Goal: Transaction & Acquisition: Book appointment/travel/reservation

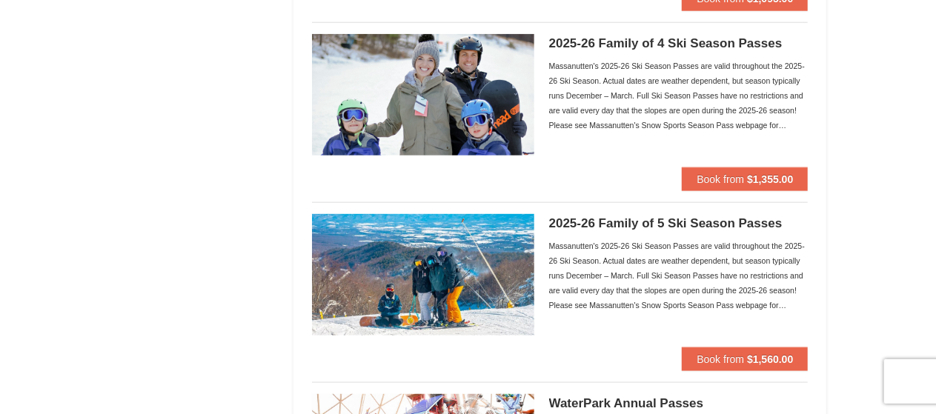
scroll to position [956, 0]
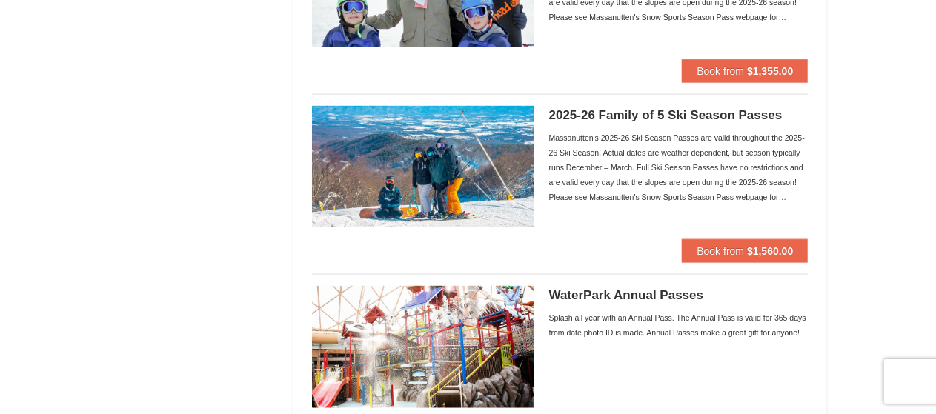
drag, startPoint x: 932, startPoint y: 195, endPoint x: 932, endPoint y: 222, distance: 26.7
click at [932, 222] on div "× Categories Filter My Itinerary Questions? 1-540-289-9441 Lodging Arrival Plea…" at bounding box center [468, 66] width 936 height 1941
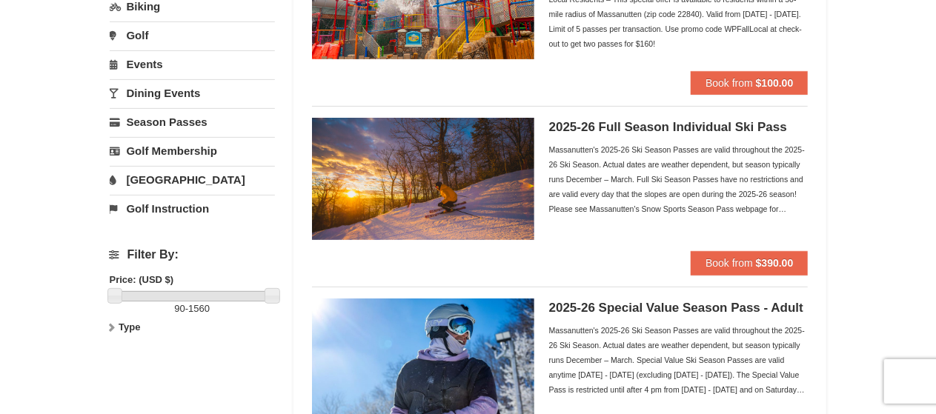
scroll to position [273, 0]
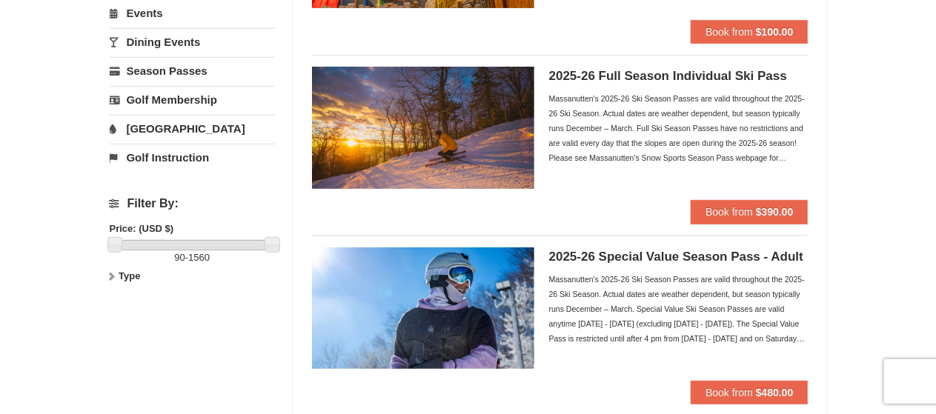
click at [142, 125] on link "[GEOGRAPHIC_DATA]" at bounding box center [192, 128] width 165 height 27
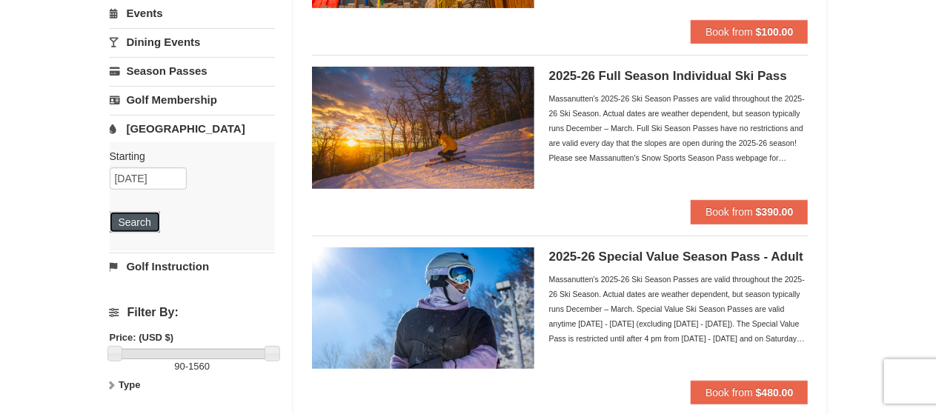
click at [125, 223] on button "Search" at bounding box center [135, 222] width 50 height 21
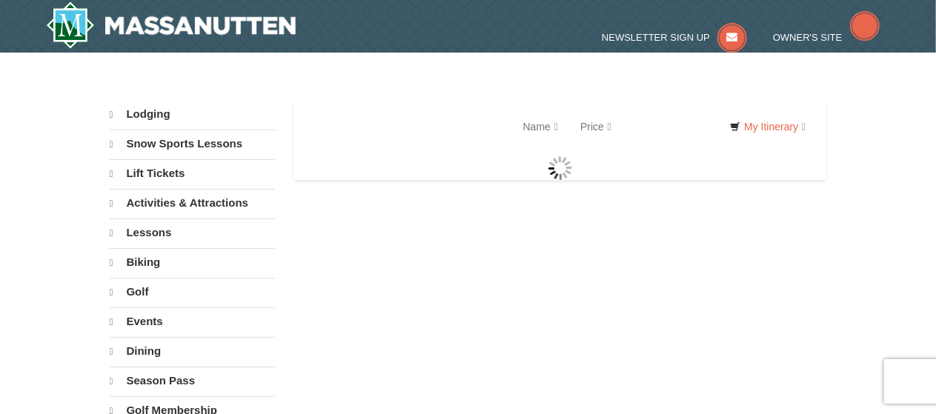
select select "9"
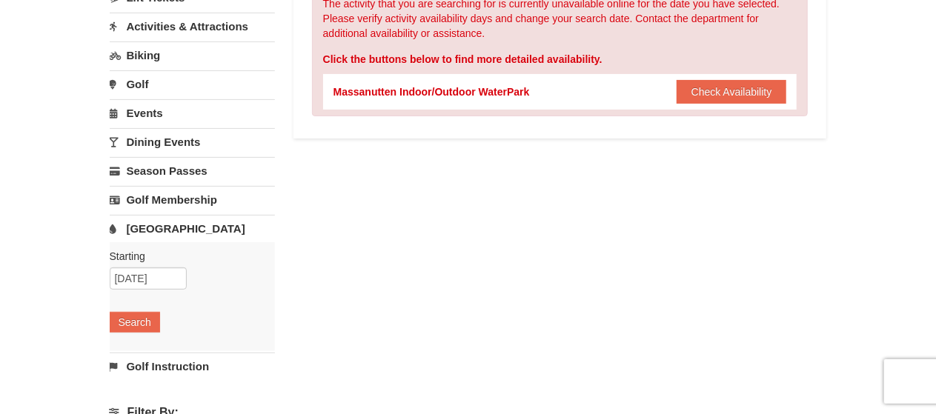
scroll to position [167, 0]
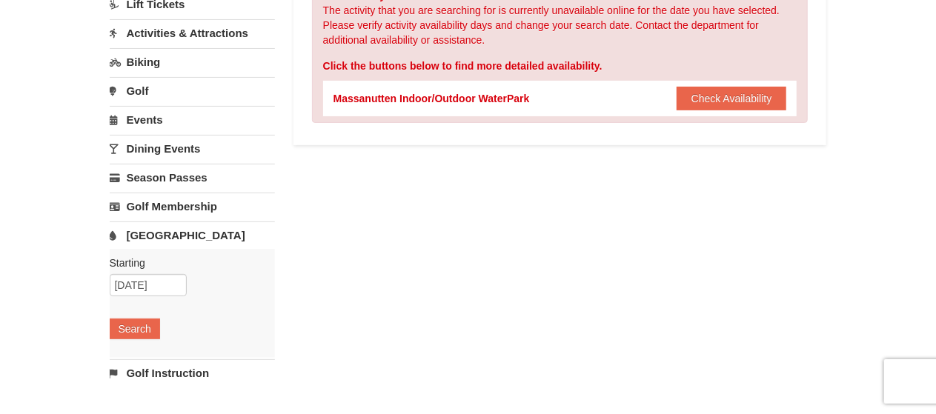
drag, startPoint x: 925, startPoint y: 142, endPoint x: 940, endPoint y: 79, distance: 64.0
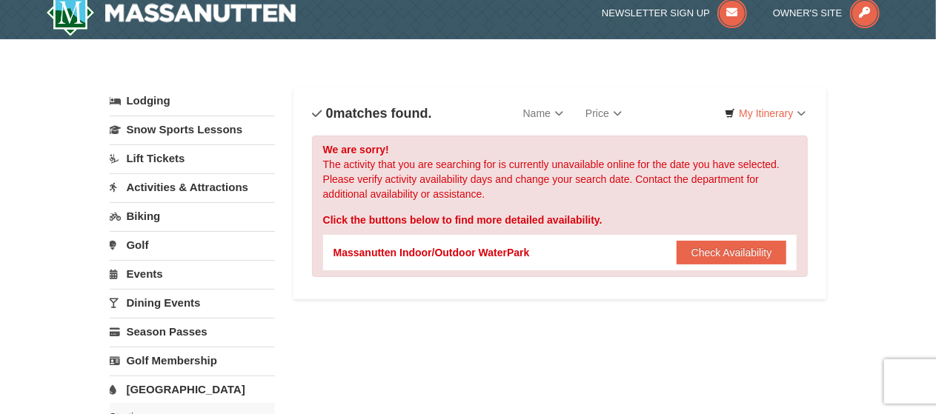
scroll to position [0, 0]
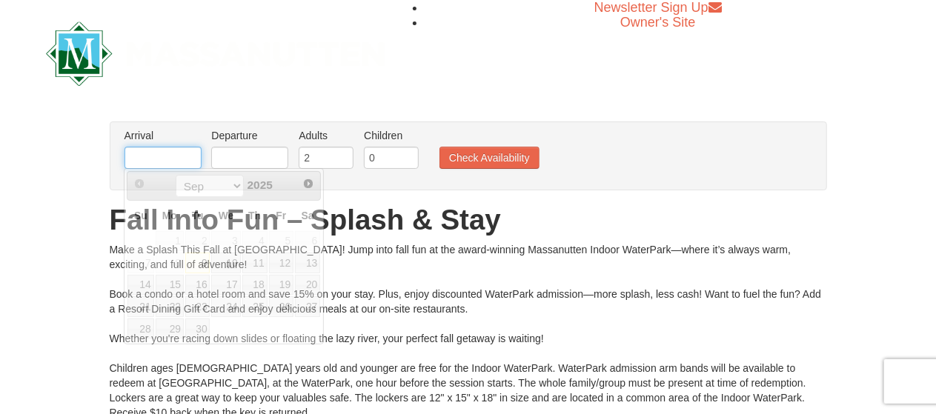
click at [181, 150] on input "text" at bounding box center [163, 158] width 77 height 22
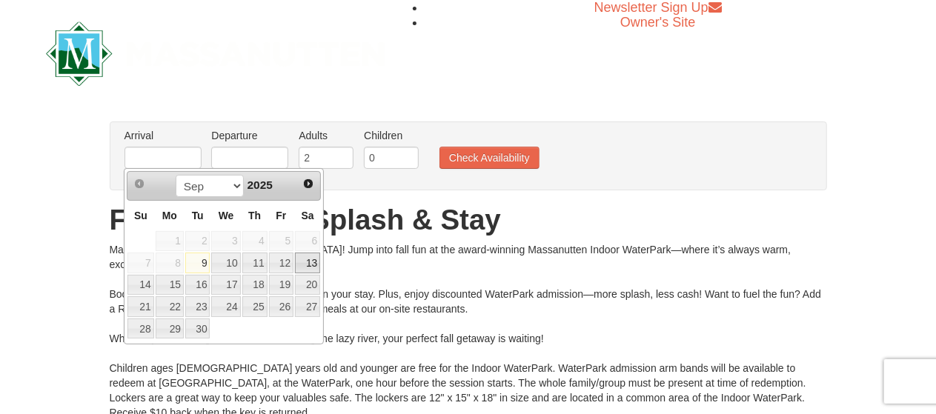
click at [302, 260] on link "13" at bounding box center [307, 263] width 25 height 21
type input "09/13/2025"
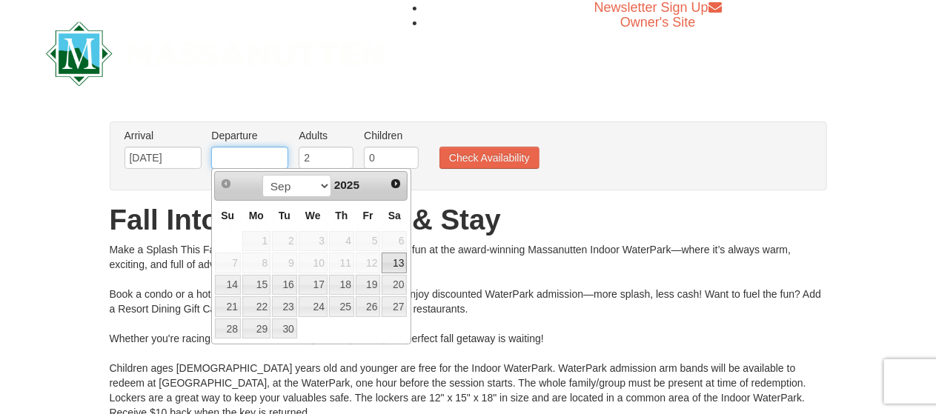
click at [250, 158] on input "text" at bounding box center [249, 158] width 77 height 22
click at [253, 285] on link "15" at bounding box center [256, 285] width 28 height 21
type input "09/15/2025"
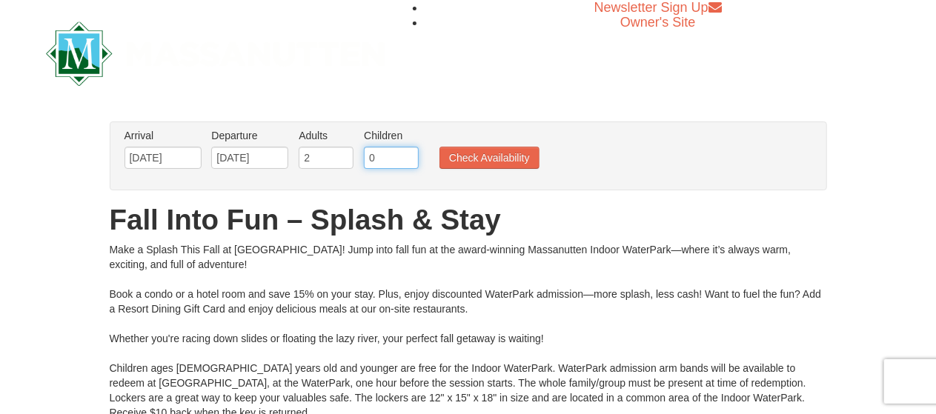
click at [400, 157] on input "0" at bounding box center [391, 158] width 55 height 22
click at [409, 153] on input "1" at bounding box center [391, 158] width 55 height 22
type input "2"
click at [409, 153] on input "2" at bounding box center [391, 158] width 55 height 22
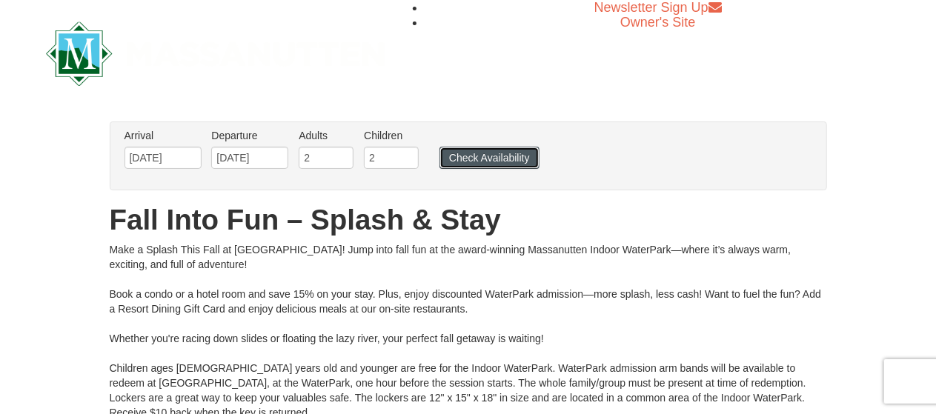
click at [456, 156] on button "Check Availability" at bounding box center [489, 158] width 100 height 22
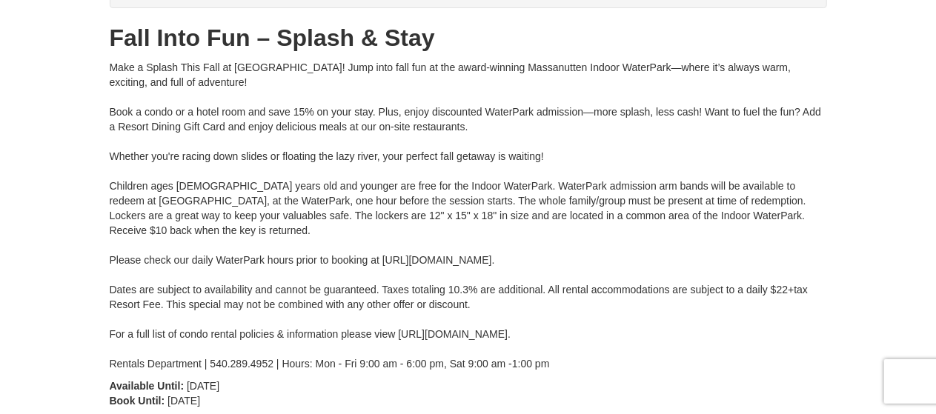
type input "[DATE]"
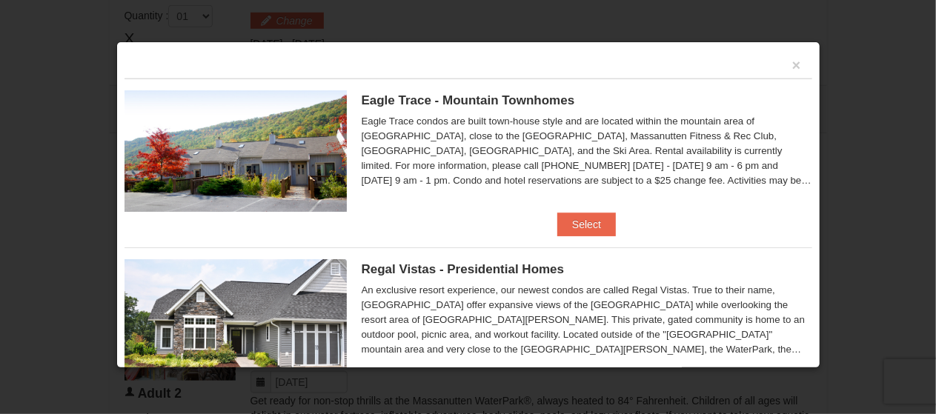
click at [779, 66] on div "×" at bounding box center [469, 64] width 688 height 29
click at [792, 65] on button "×" at bounding box center [796, 65] width 9 height 15
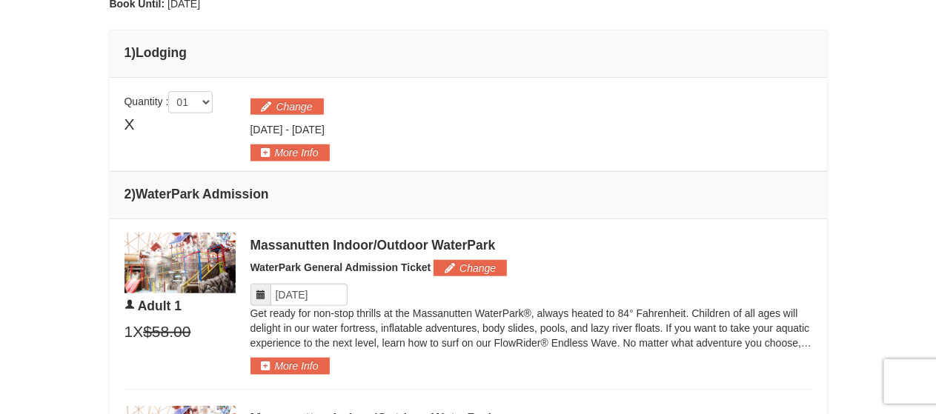
scroll to position [474, 0]
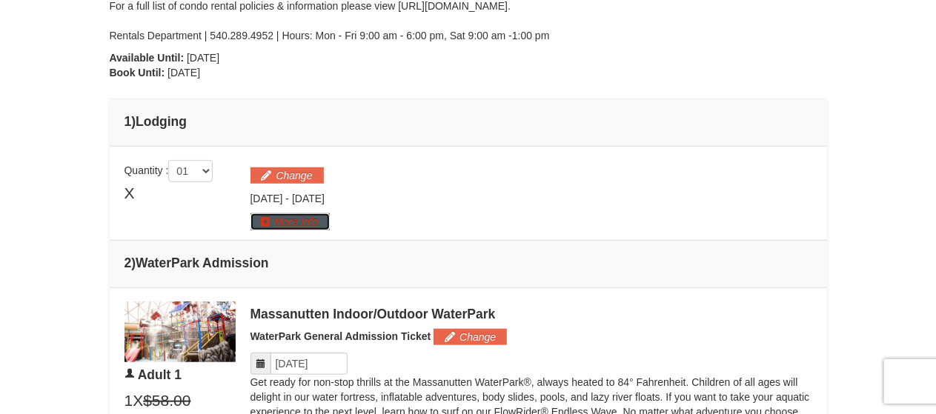
click at [304, 216] on button "More Info" at bounding box center [289, 221] width 79 height 16
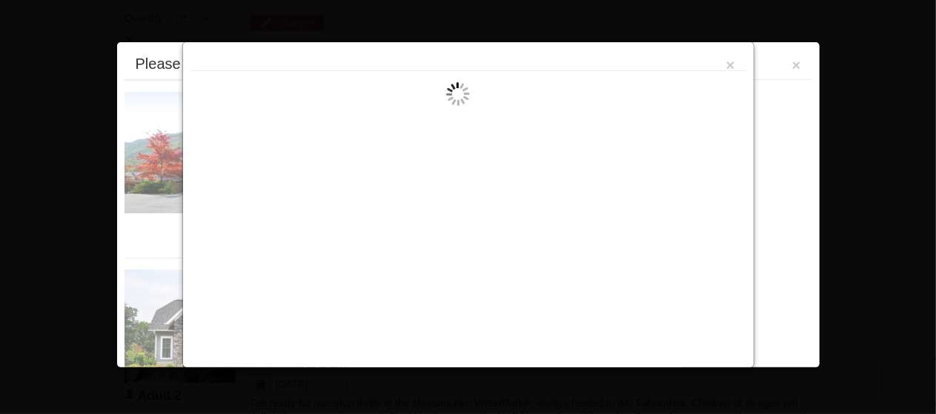
scroll to position [633, 0]
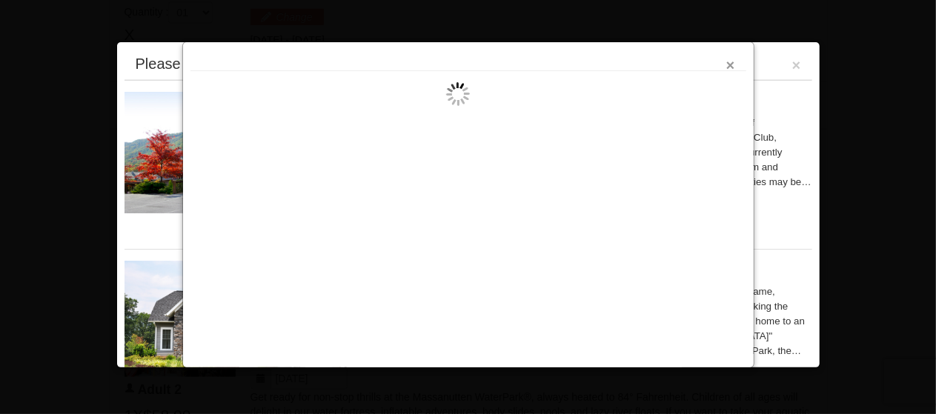
click at [728, 67] on button "×" at bounding box center [730, 65] width 9 height 15
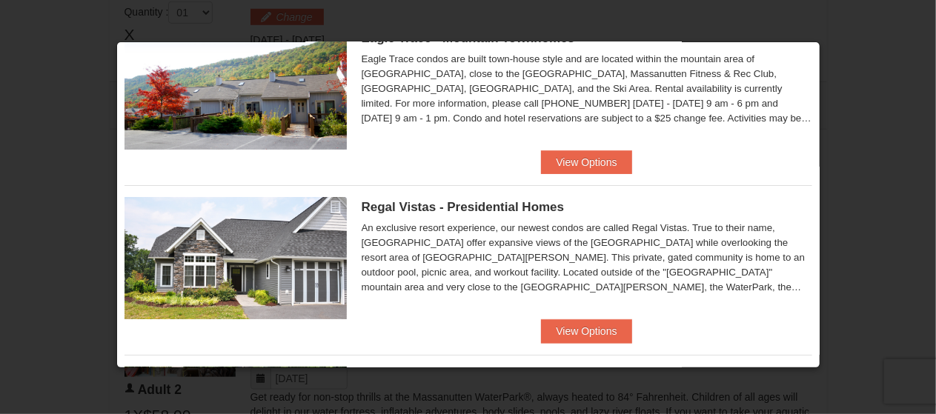
scroll to position [0, 0]
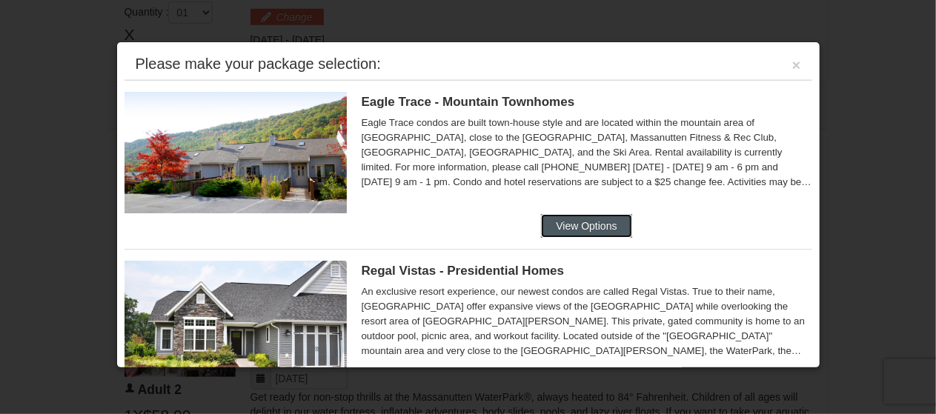
click at [557, 228] on button "View Options" at bounding box center [586, 226] width 90 height 24
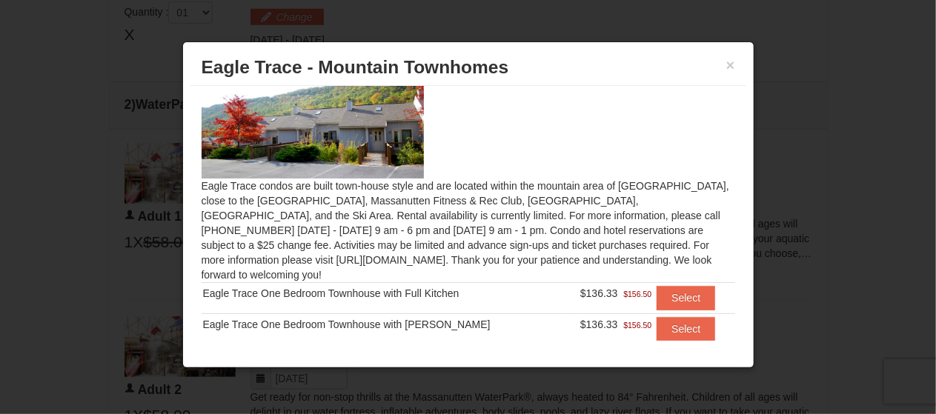
scroll to position [53, 0]
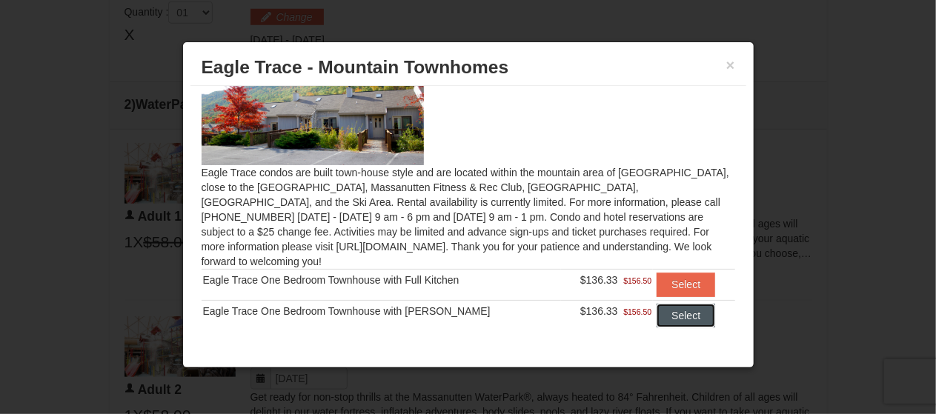
click at [657, 304] on button "Select" at bounding box center [686, 316] width 59 height 24
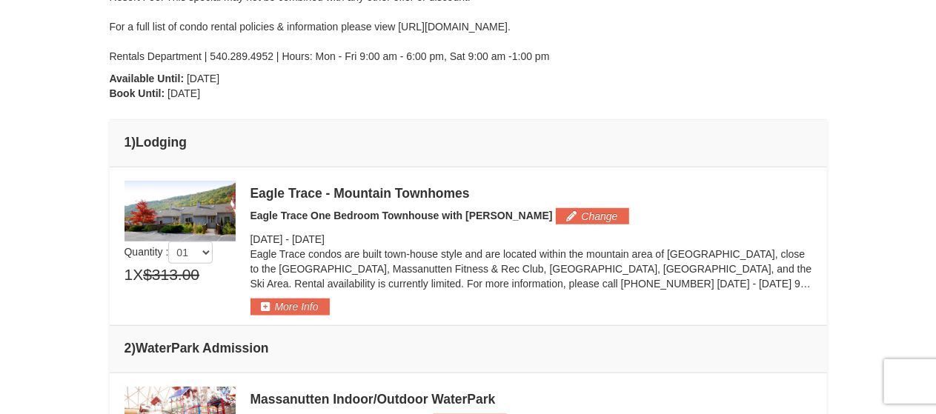
scroll to position [525, 0]
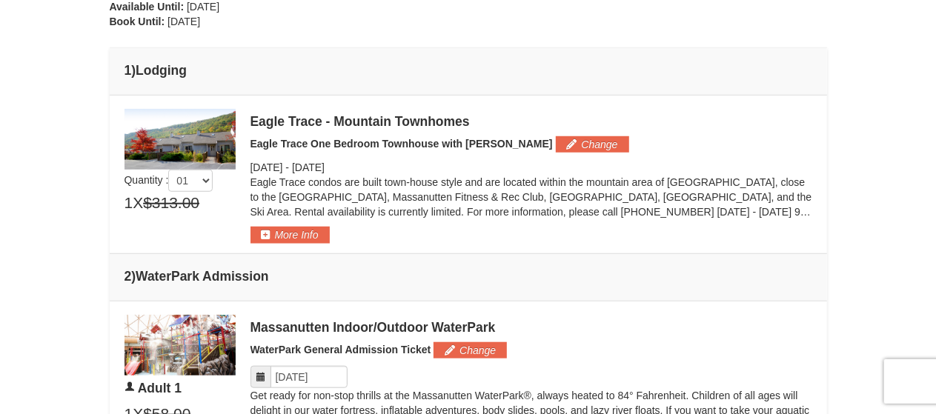
click at [414, 140] on span "Eagle Trace One Bedroom Townhouse with [PERSON_NAME]" at bounding box center [401, 144] width 302 height 12
click at [294, 222] on div "Eagle Trace condos are built town-house style and are located within the mounta…" at bounding box center [531, 201] width 562 height 52
click at [291, 235] on button "More Info" at bounding box center [289, 235] width 79 height 16
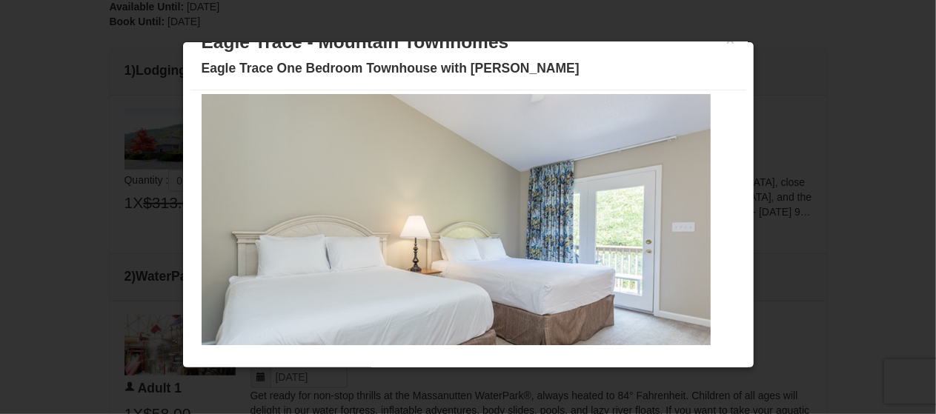
scroll to position [104, 0]
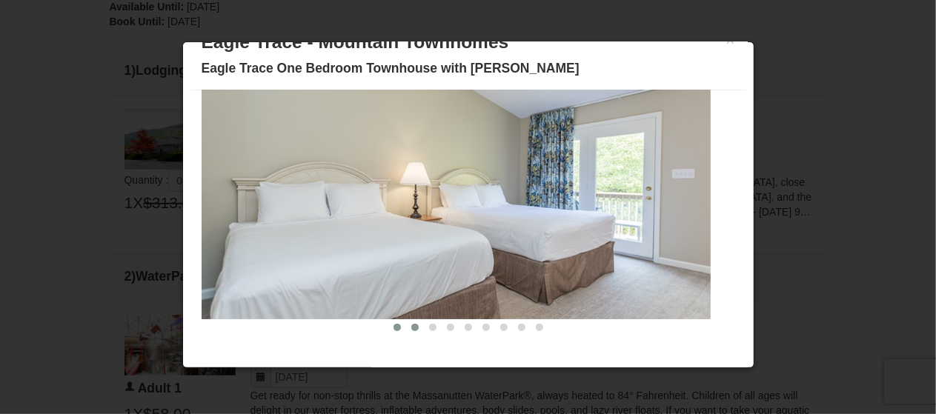
click at [406, 330] on button at bounding box center [415, 327] width 18 height 15
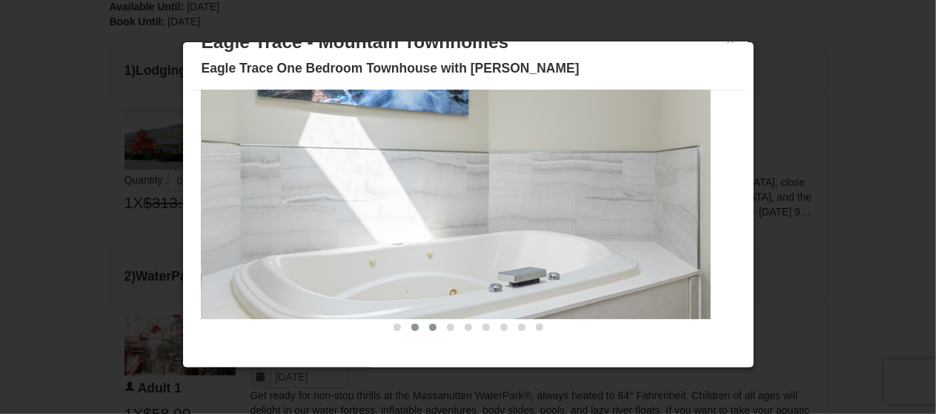
click at [424, 330] on button at bounding box center [433, 327] width 18 height 15
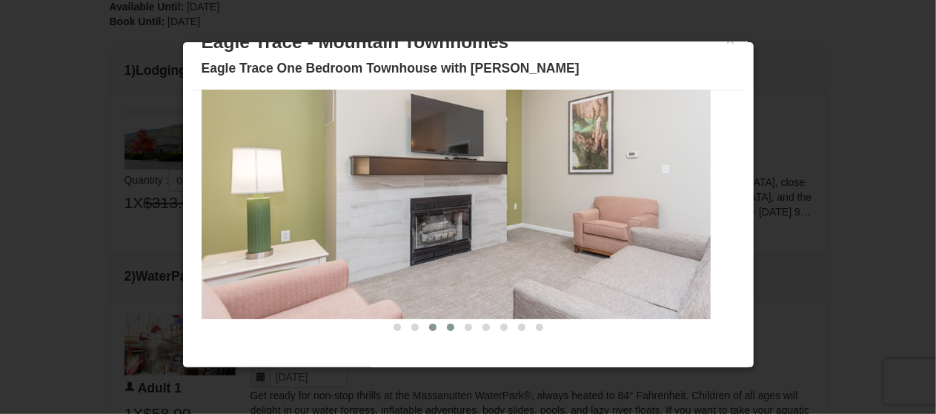
click at [442, 331] on button at bounding box center [451, 327] width 18 height 15
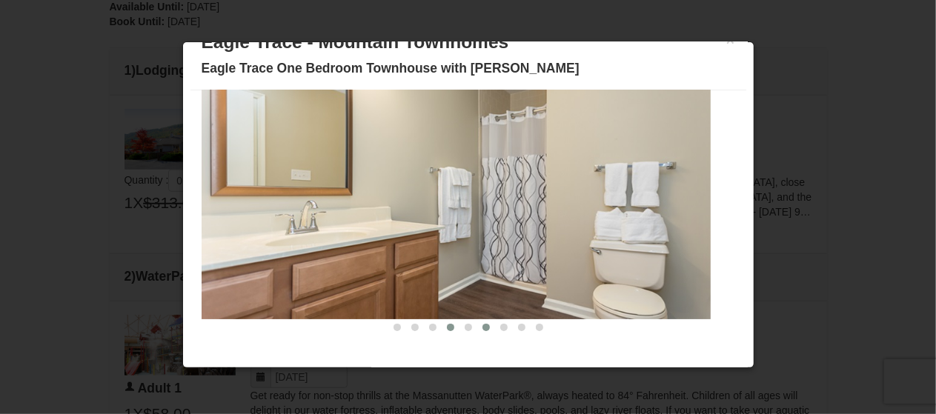
click at [477, 331] on button at bounding box center [486, 327] width 18 height 15
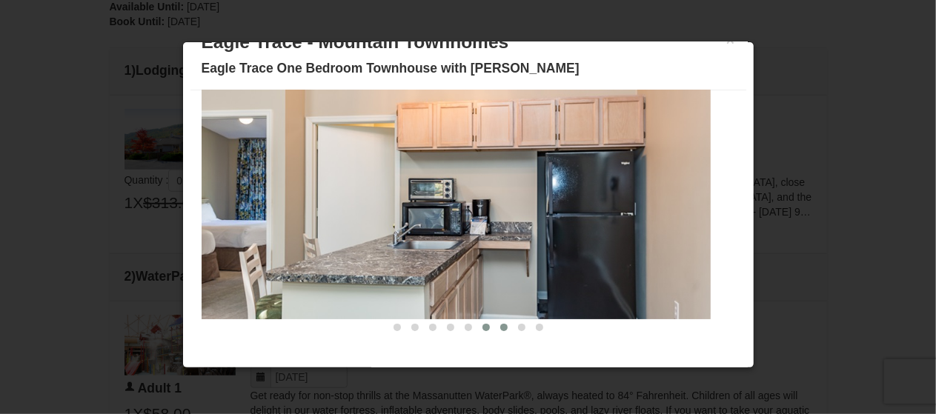
click at [495, 333] on button at bounding box center [504, 327] width 18 height 15
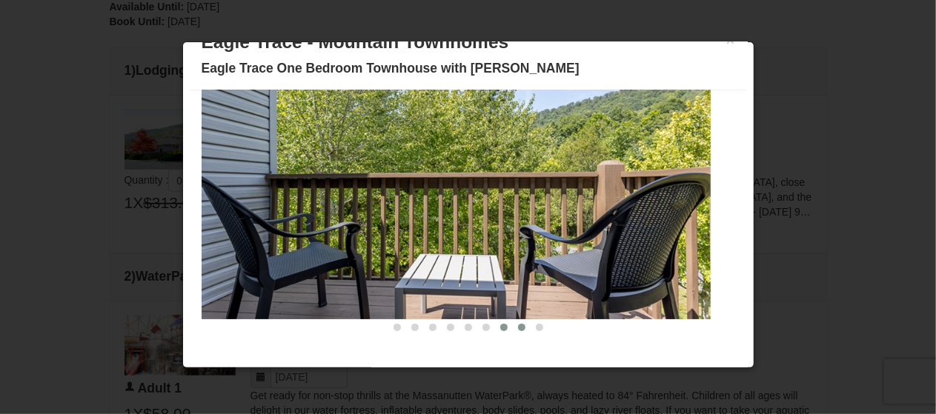
click at [513, 334] on button at bounding box center [522, 327] width 18 height 15
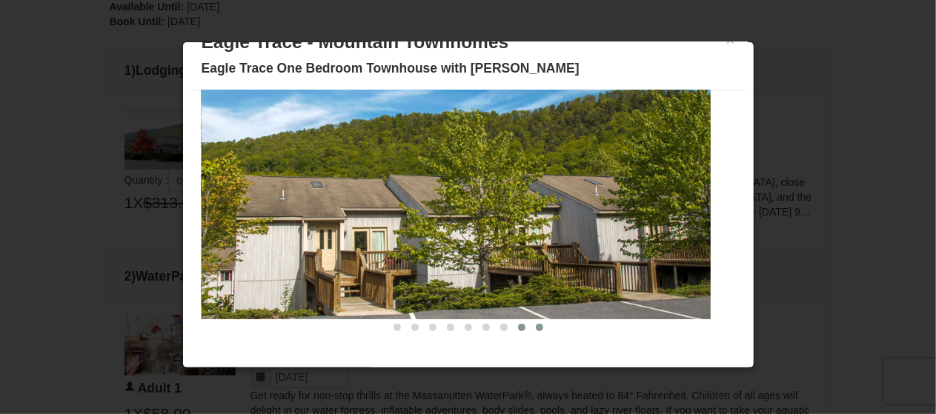
click at [535, 333] on button at bounding box center [540, 327] width 18 height 15
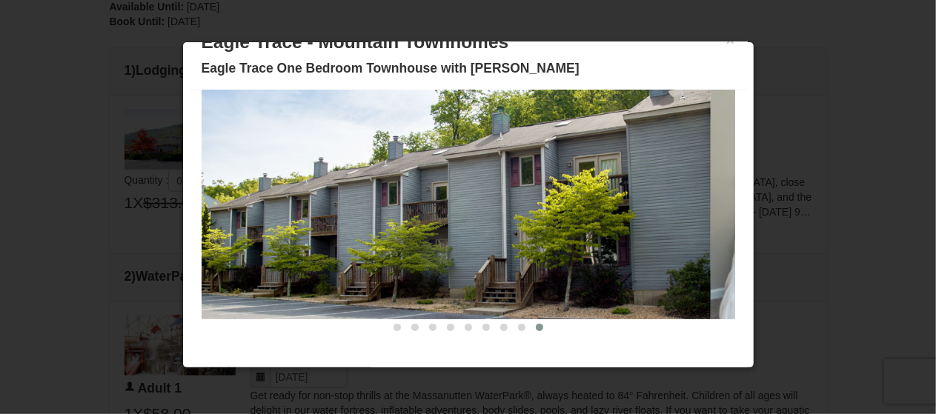
scroll to position [0, 0]
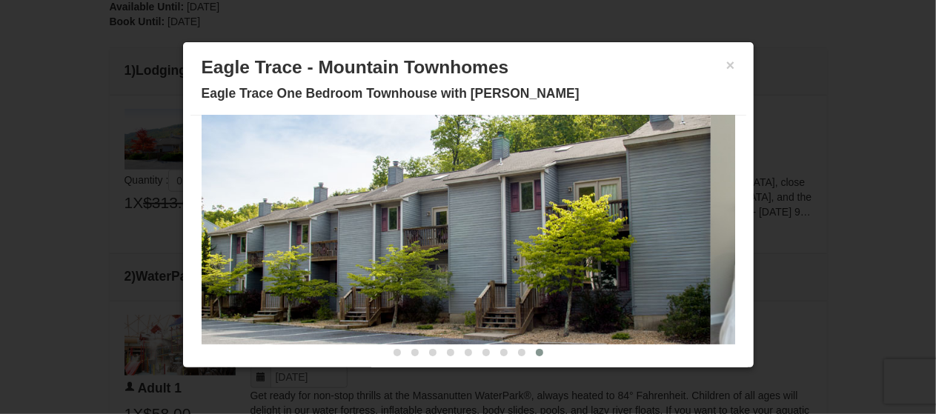
click at [711, 68] on h3 "Eagle Trace - Mountain Townhomes" at bounding box center [469, 67] width 534 height 22
click at [726, 69] on button "×" at bounding box center [730, 65] width 9 height 15
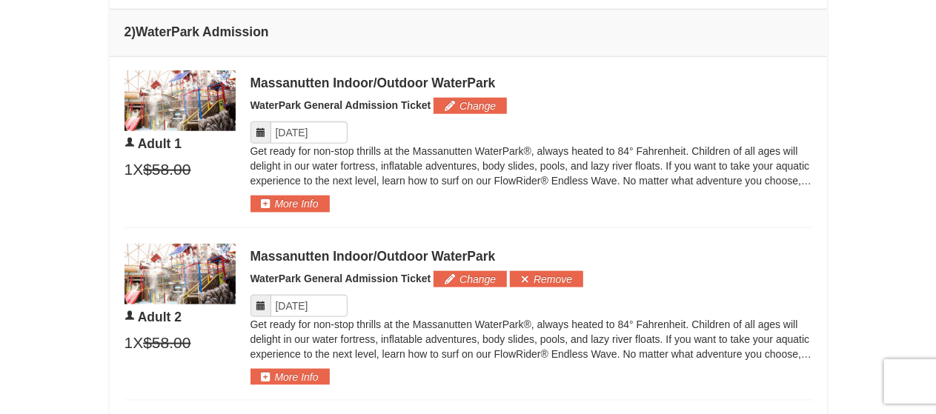
scroll to position [778, 0]
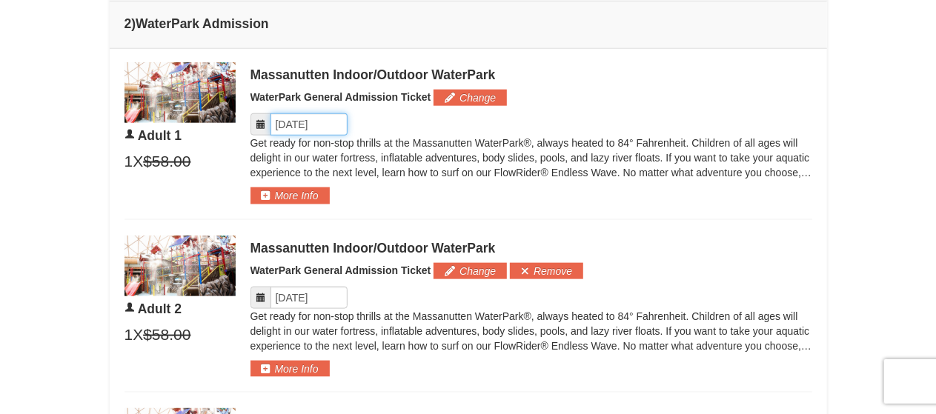
click at [308, 128] on input "Please format dates MM/DD/YYYY" at bounding box center [309, 124] width 77 height 22
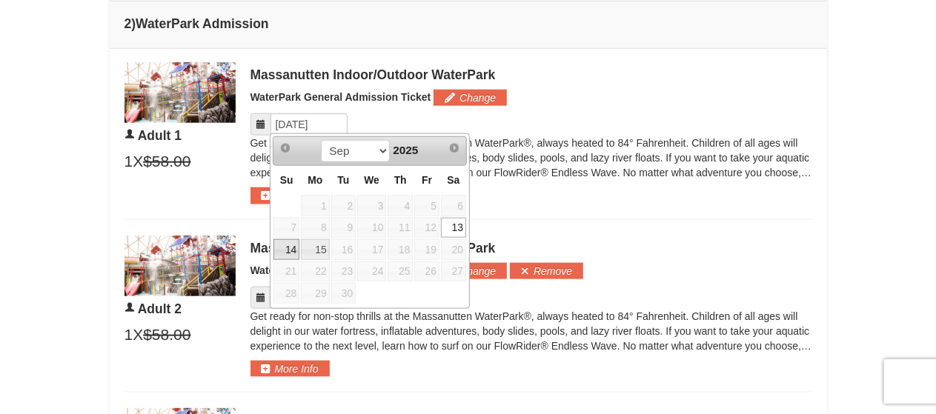
click at [291, 254] on link "14" at bounding box center [286, 249] width 26 height 21
type input "[DATE]"
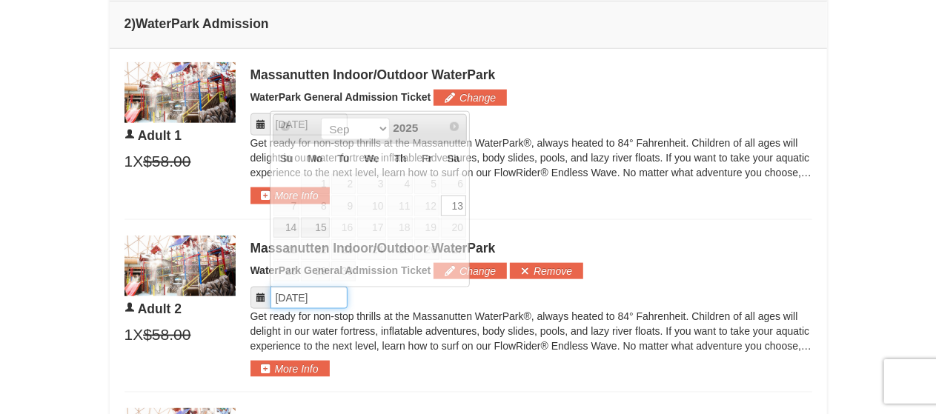
click at [313, 287] on input "Please format dates MM/DD/YYYY" at bounding box center [309, 298] width 77 height 22
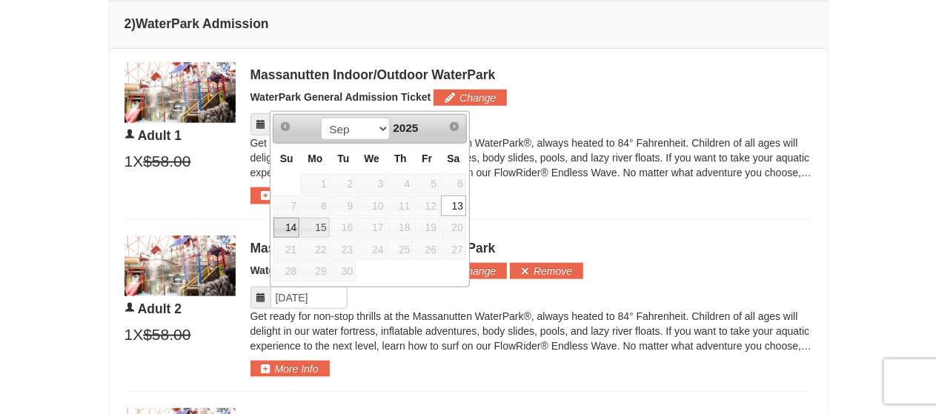
click at [285, 232] on link "14" at bounding box center [286, 228] width 26 height 21
type input "[DATE]"
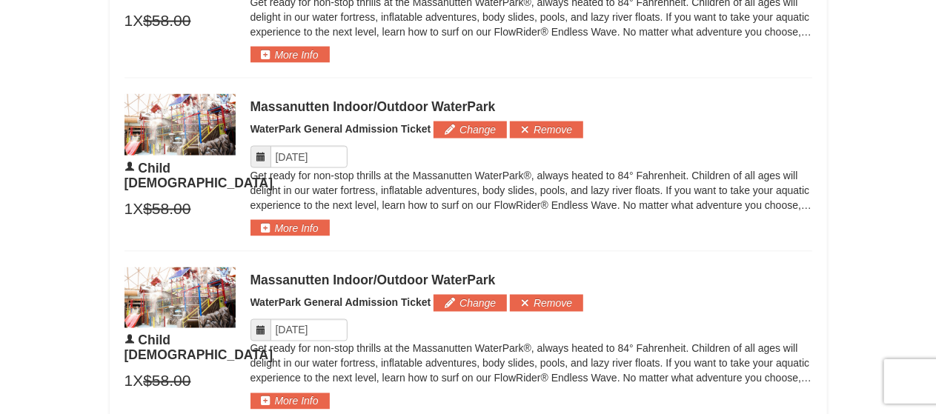
scroll to position [1116, 0]
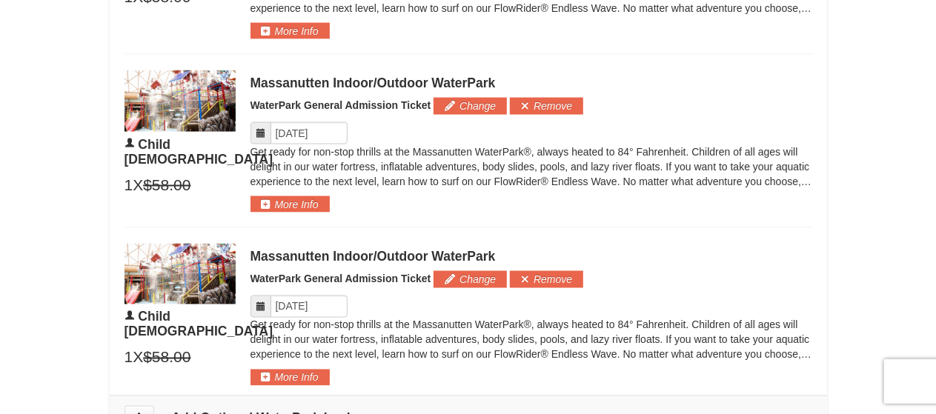
click at [301, 117] on div "Massanutten Indoor/Outdoor WaterPark WaterPark General Admission Ticket Change …" at bounding box center [531, 141] width 562 height 142
click at [291, 139] on input "Please format dates MM/DD/YYYY" at bounding box center [309, 133] width 77 height 22
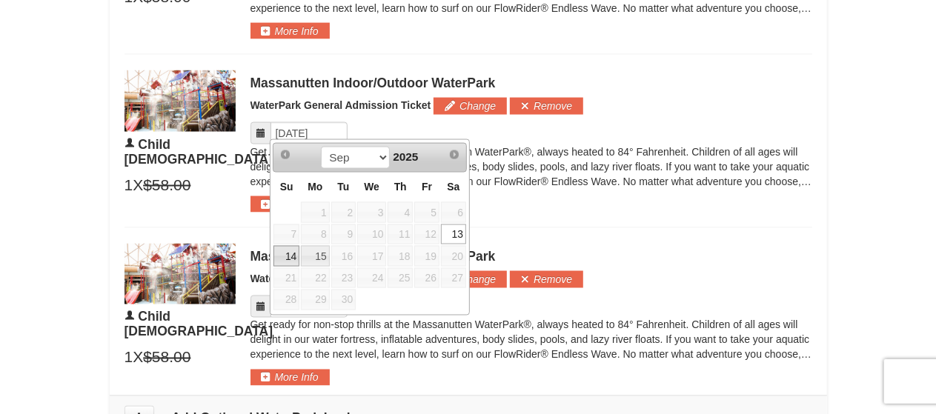
click at [285, 258] on link "14" at bounding box center [286, 256] width 26 height 21
type input "[DATE]"
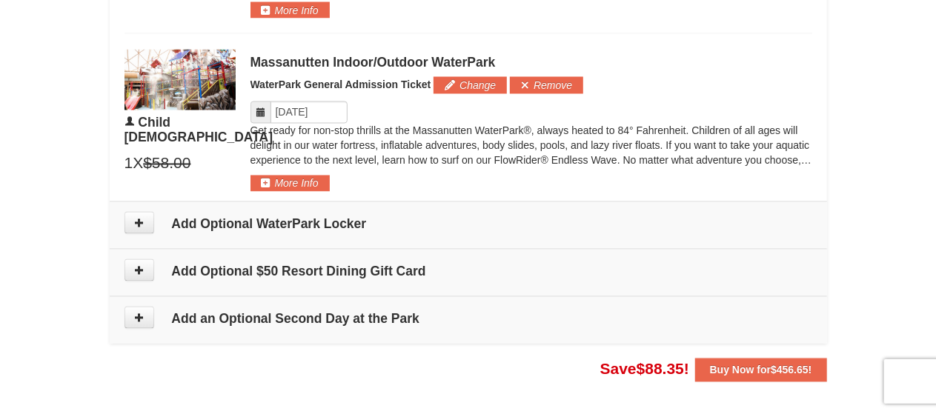
scroll to position [1315, 0]
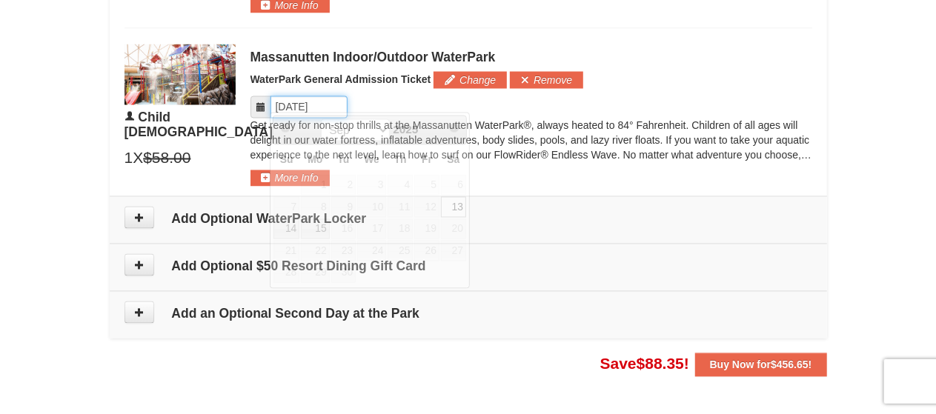
click at [318, 105] on input "Please format dates MM/DD/YYYY" at bounding box center [309, 107] width 77 height 22
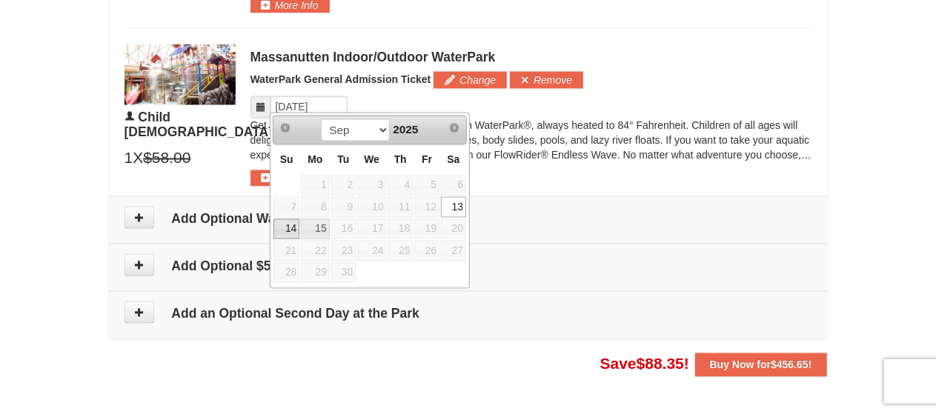
click at [277, 235] on link "14" at bounding box center [286, 229] width 26 height 21
type input "[DATE]"
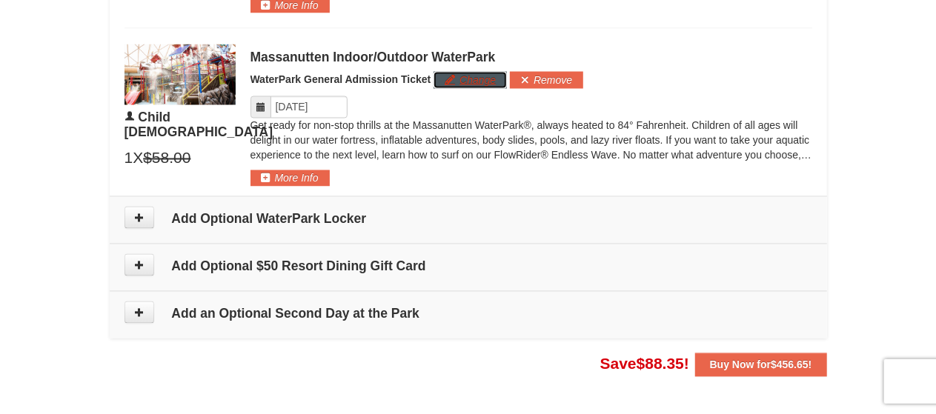
click at [471, 79] on button "Change" at bounding box center [470, 80] width 73 height 16
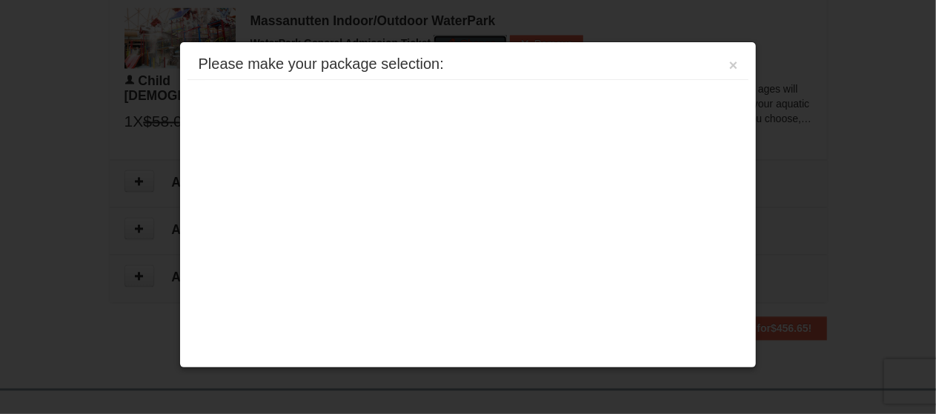
scroll to position [1355, 0]
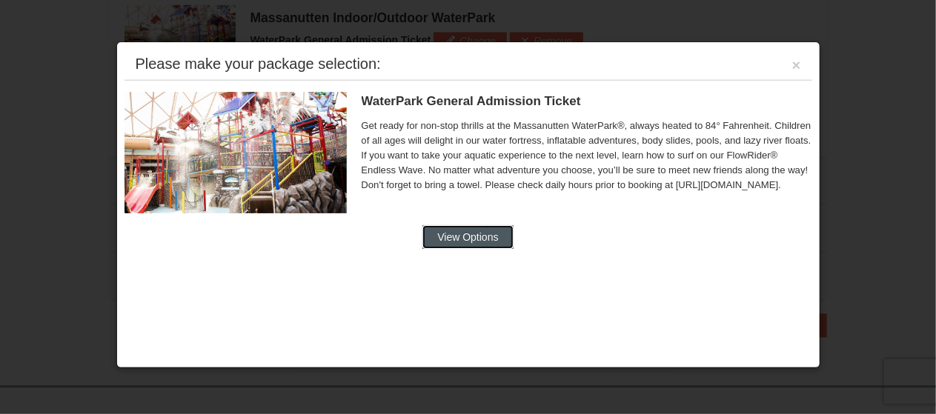
click at [470, 235] on button "View Options" at bounding box center [467, 237] width 90 height 24
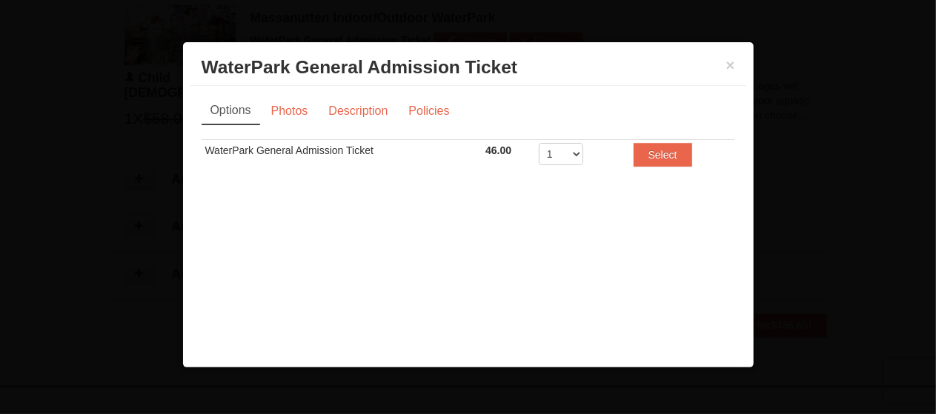
scroll to position [0, 0]
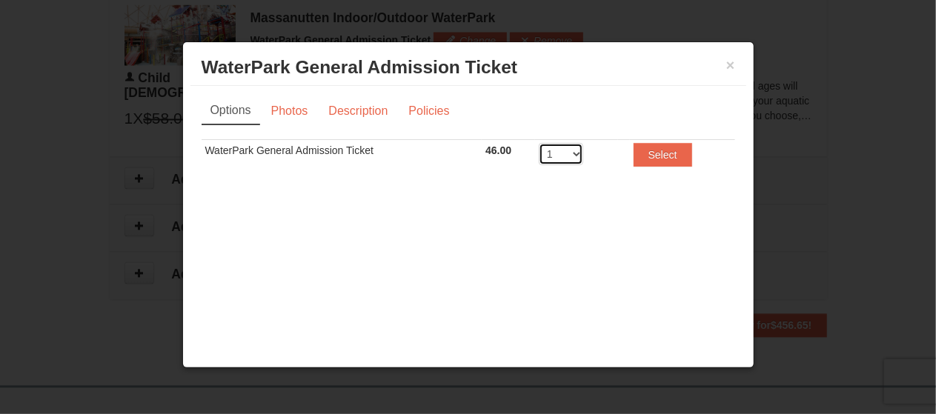
click at [572, 150] on select "1 2 3 4 5 6 7 8" at bounding box center [561, 154] width 44 height 22
click at [742, 63] on div "× WaterPark General Admission Ticket Massanutten Indoor/Outdoor WaterPark" at bounding box center [468, 68] width 556 height 36
click at [731, 66] on button "×" at bounding box center [730, 65] width 9 height 15
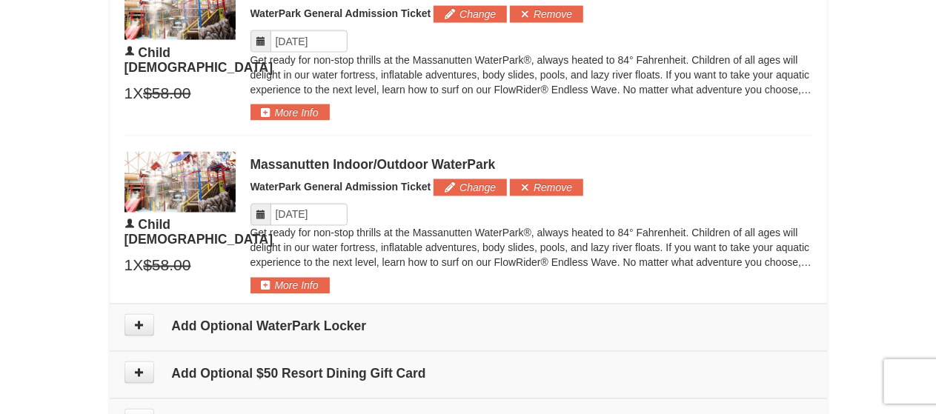
scroll to position [1099, 0]
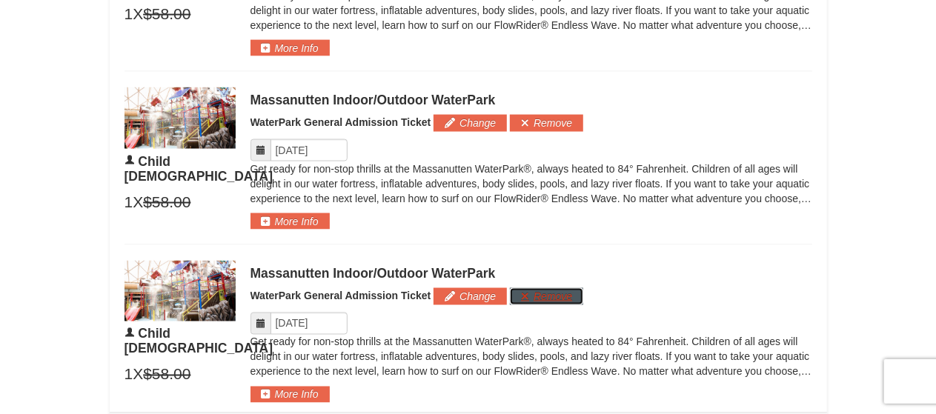
click at [555, 294] on button "Remove" at bounding box center [546, 296] width 73 height 16
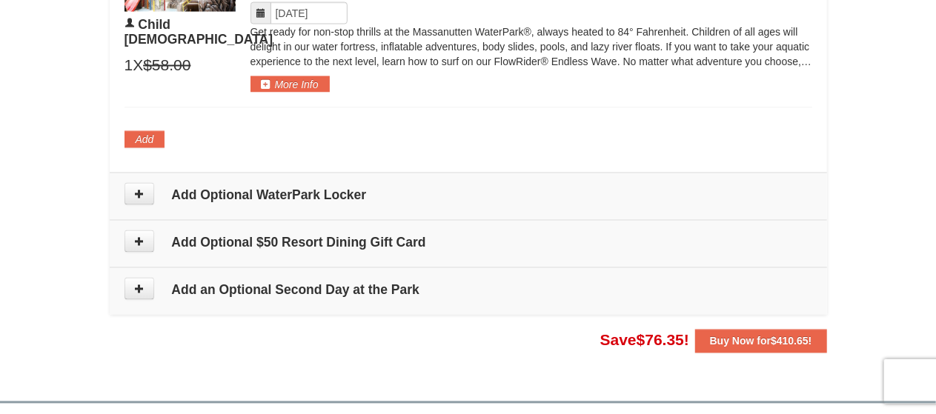
scroll to position [1241, 0]
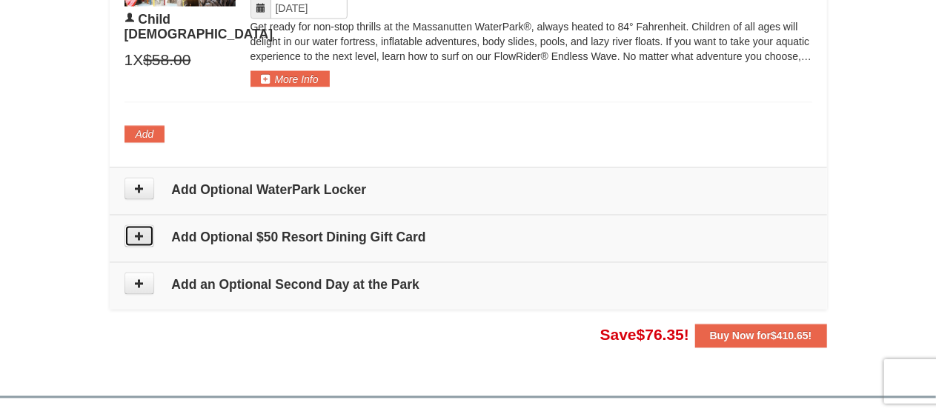
click at [135, 236] on button at bounding box center [140, 236] width 30 height 22
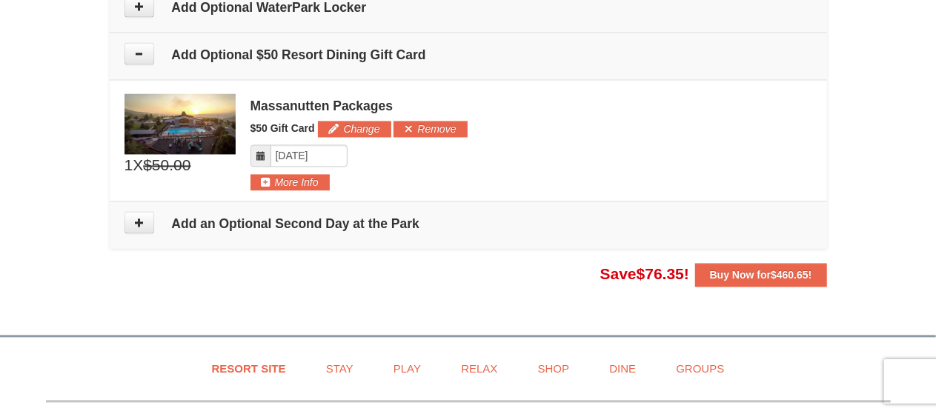
scroll to position [1450, 0]
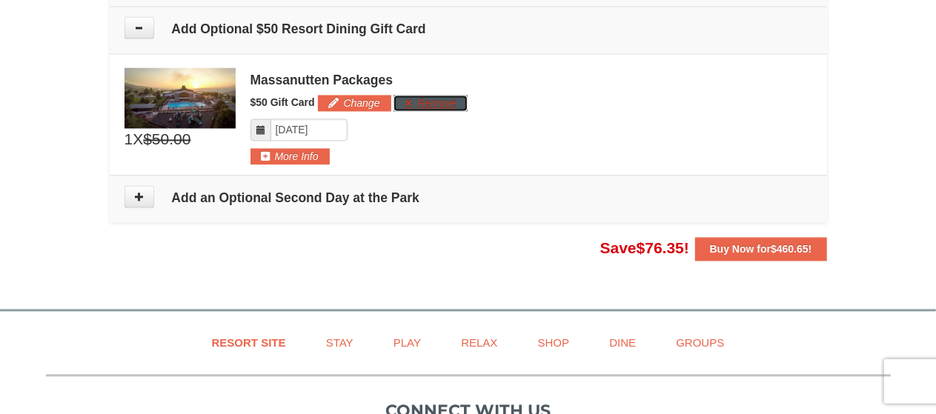
click at [425, 98] on button "Remove" at bounding box center [430, 103] width 73 height 16
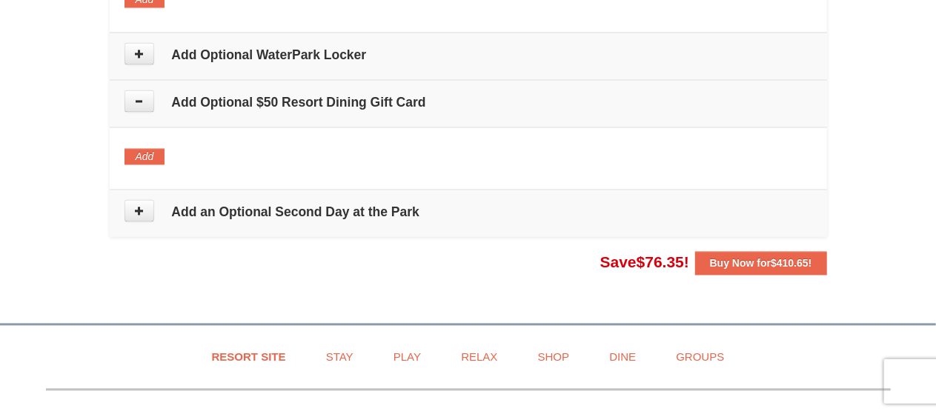
scroll to position [1283, 0]
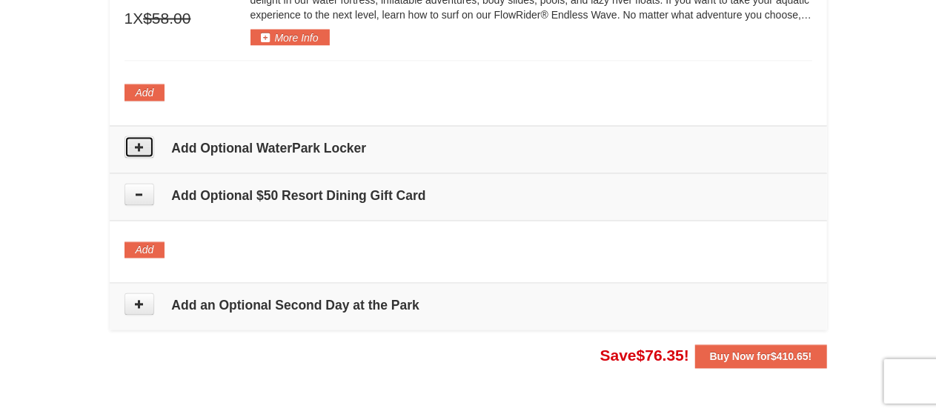
click at [147, 150] on button at bounding box center [140, 147] width 30 height 22
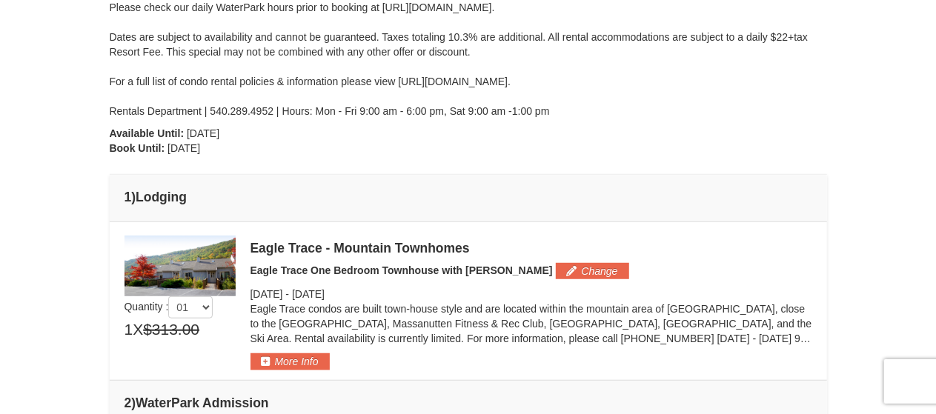
scroll to position [405, 0]
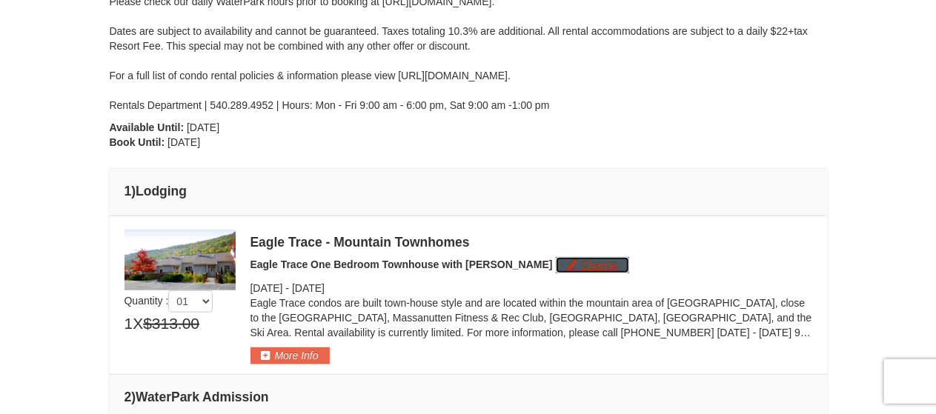
click at [565, 263] on button "Change" at bounding box center [592, 265] width 73 height 16
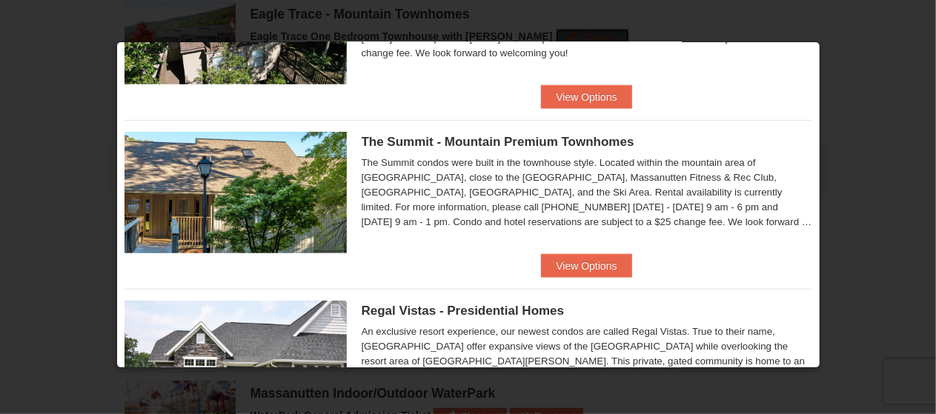
scroll to position [816, 0]
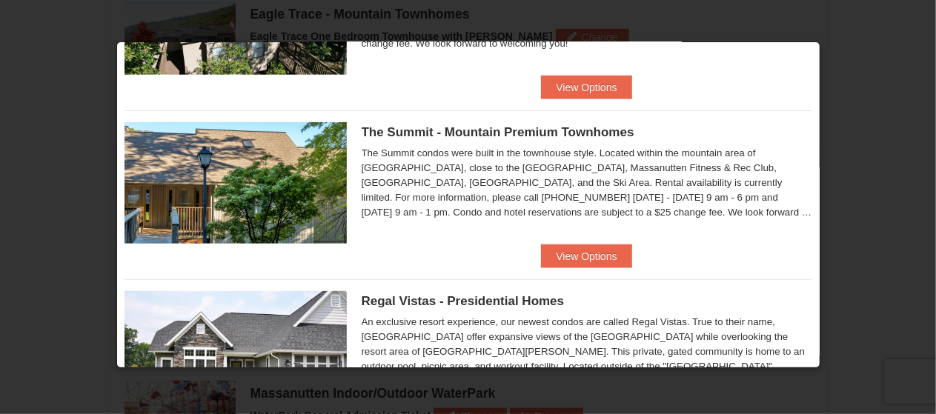
drag, startPoint x: 805, startPoint y: 279, endPoint x: 797, endPoint y: 293, distance: 15.3
click at [797, 293] on div "Please make your package selection: × [GEOGRAPHIC_DATA] Hotels [GEOGRAPHIC_DATA…" at bounding box center [468, 205] width 704 height 327
drag, startPoint x: 797, startPoint y: 293, endPoint x: 812, endPoint y: 289, distance: 15.3
click at [812, 289] on div "Please make your package selection: × [GEOGRAPHIC_DATA] Hotels [GEOGRAPHIC_DATA…" at bounding box center [468, 205] width 704 height 327
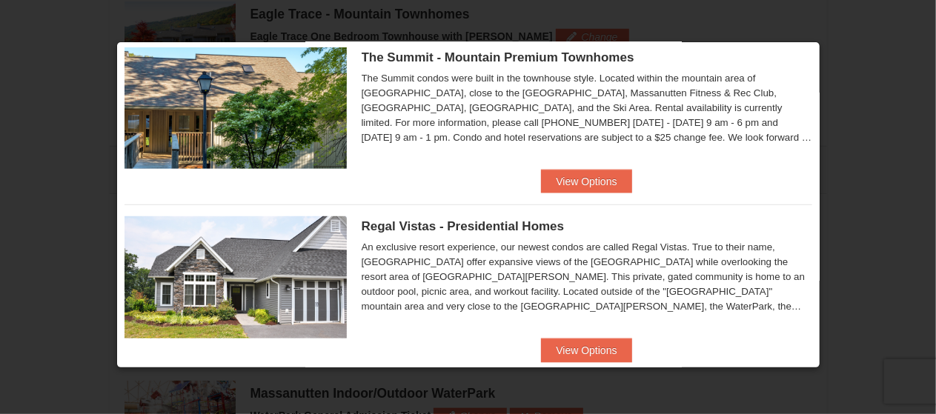
scroll to position [917, 0]
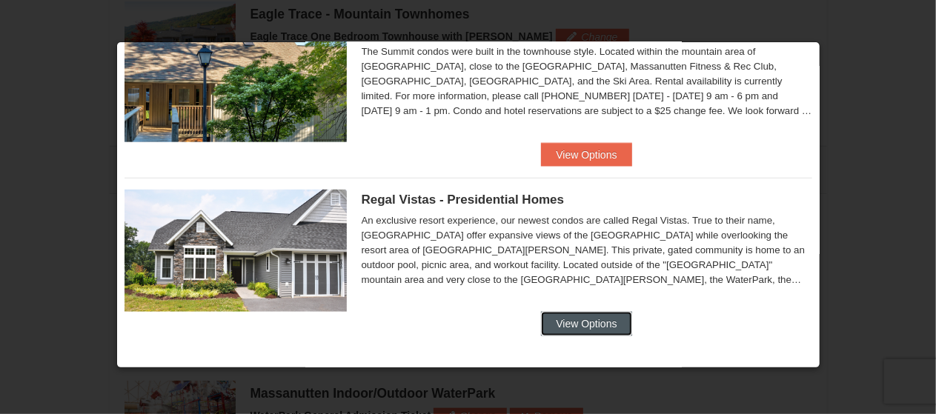
click at [562, 328] on button "View Options" at bounding box center [586, 324] width 90 height 24
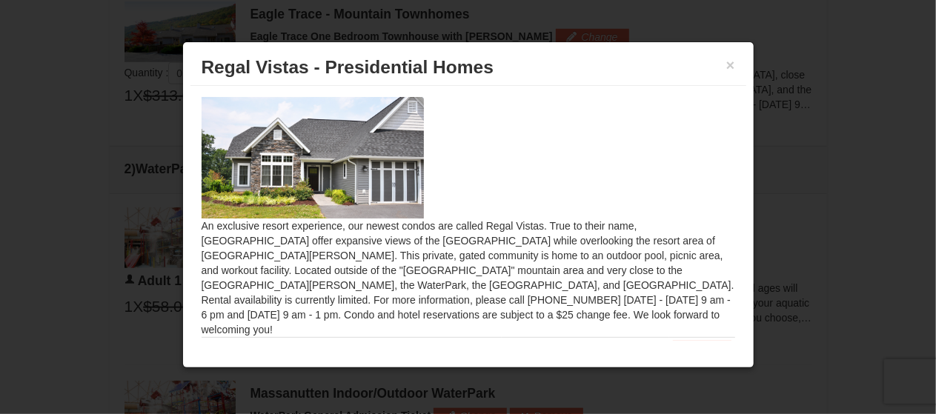
scroll to position [43, 0]
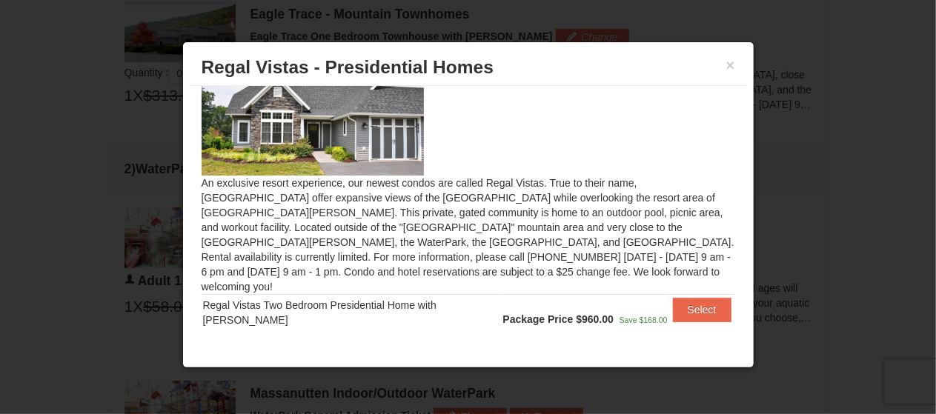
click at [724, 65] on h3 "Regal Vistas - Presidential Homes" at bounding box center [469, 67] width 534 height 22
click at [730, 67] on button "×" at bounding box center [730, 65] width 9 height 15
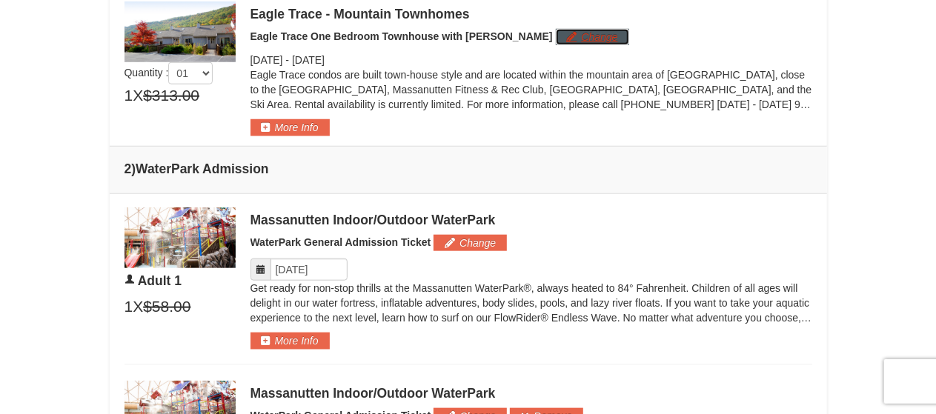
click at [556, 39] on button "Change" at bounding box center [592, 37] width 73 height 16
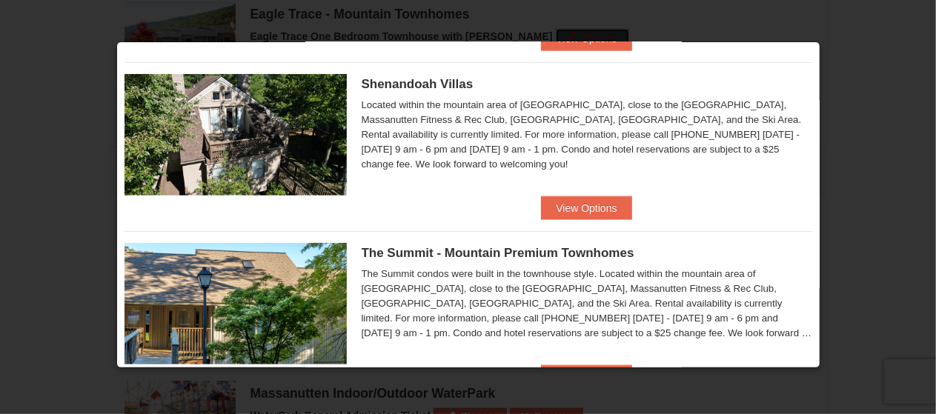
scroll to position [673, 0]
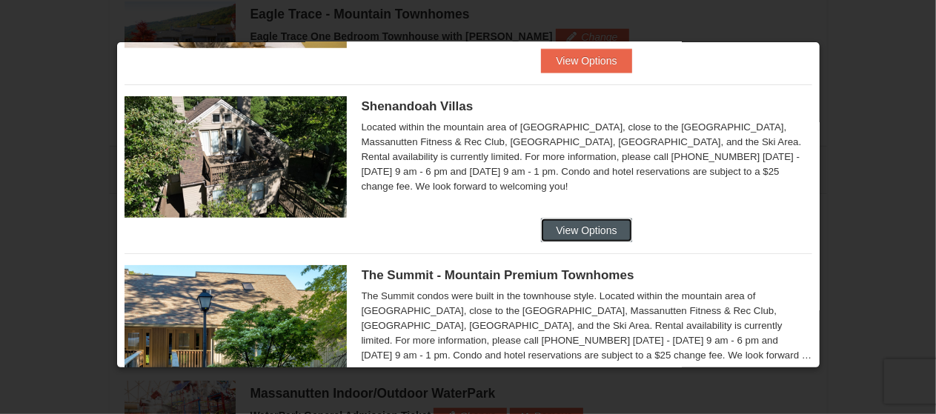
click at [574, 226] on button "View Options" at bounding box center [586, 231] width 90 height 24
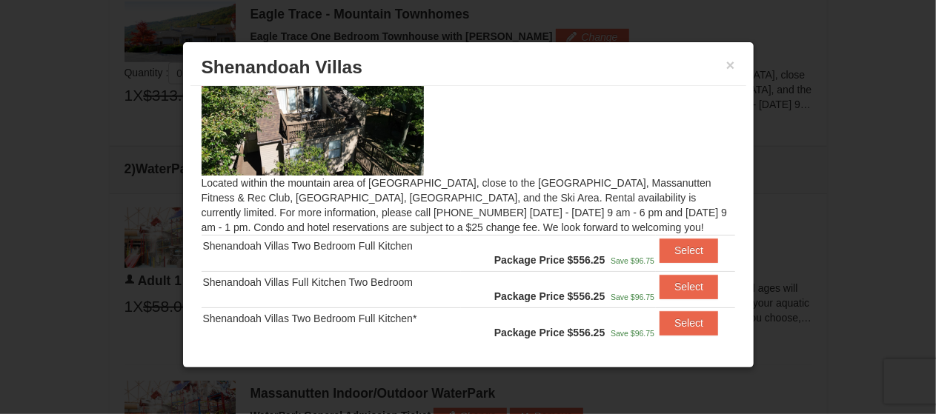
click at [330, 139] on img at bounding box center [313, 115] width 222 height 122
click at [677, 254] on button "Select" at bounding box center [689, 251] width 59 height 24
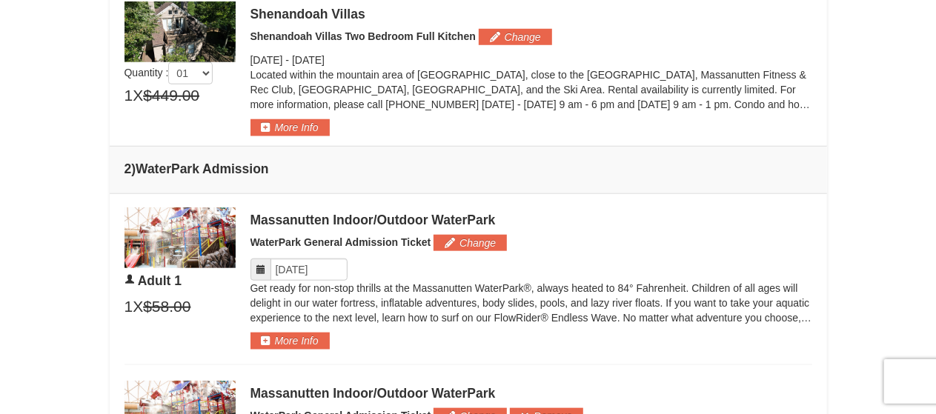
click at [314, 16] on div "Shenandoah Villas" at bounding box center [531, 14] width 562 height 15
click at [283, 129] on button "More Info" at bounding box center [289, 127] width 79 height 16
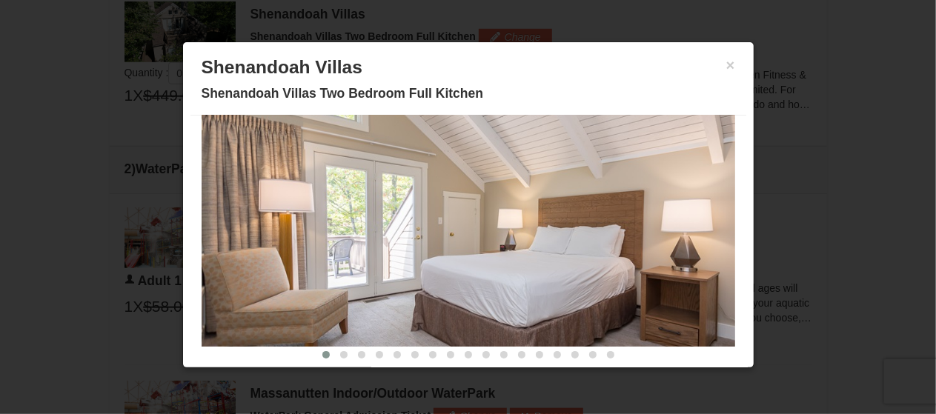
scroll to position [117, 0]
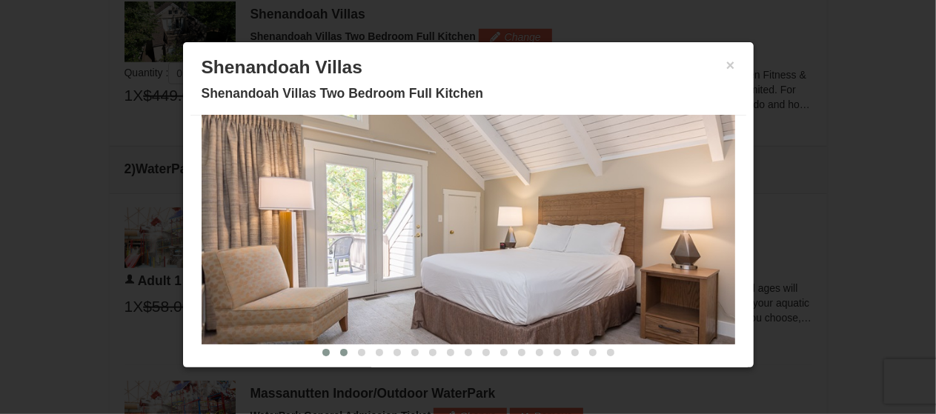
click at [335, 351] on button at bounding box center [344, 352] width 18 height 15
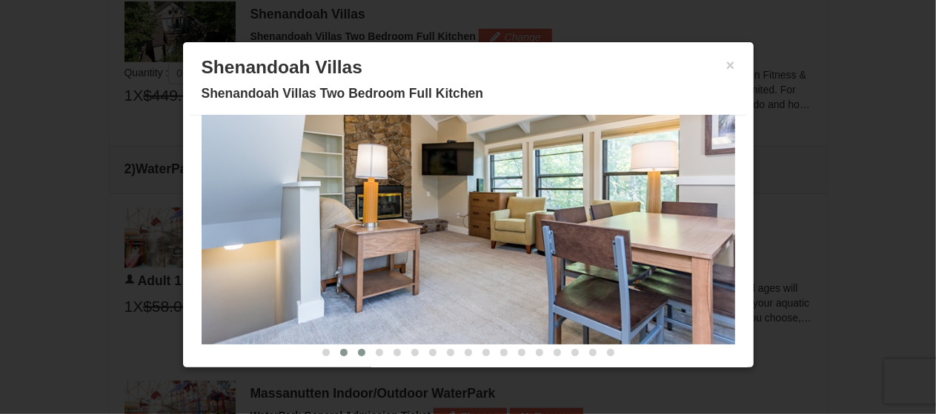
click at [358, 351] on span at bounding box center [361, 352] width 7 height 7
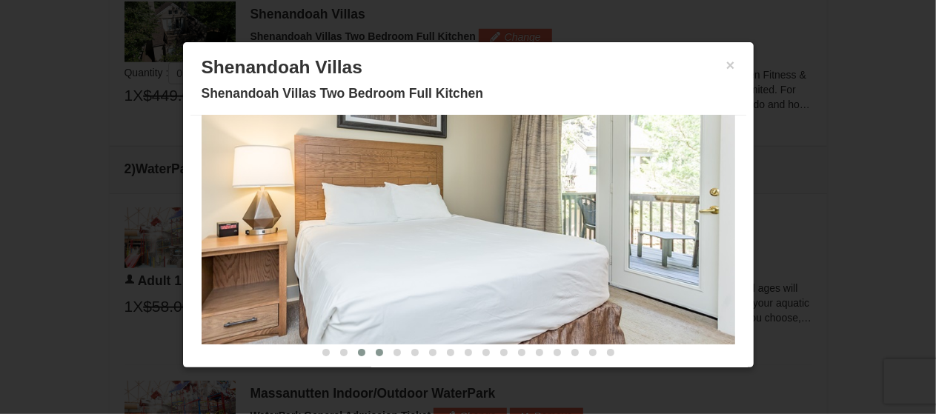
click at [371, 348] on button at bounding box center [380, 352] width 18 height 15
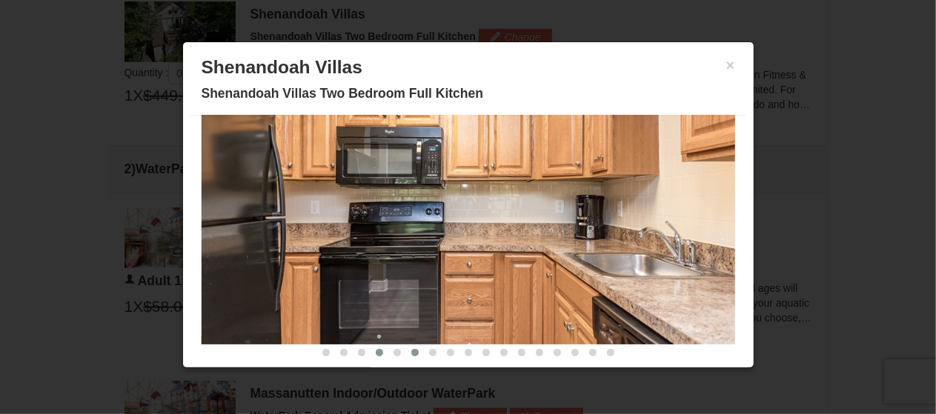
click at [411, 351] on span at bounding box center [414, 352] width 7 height 7
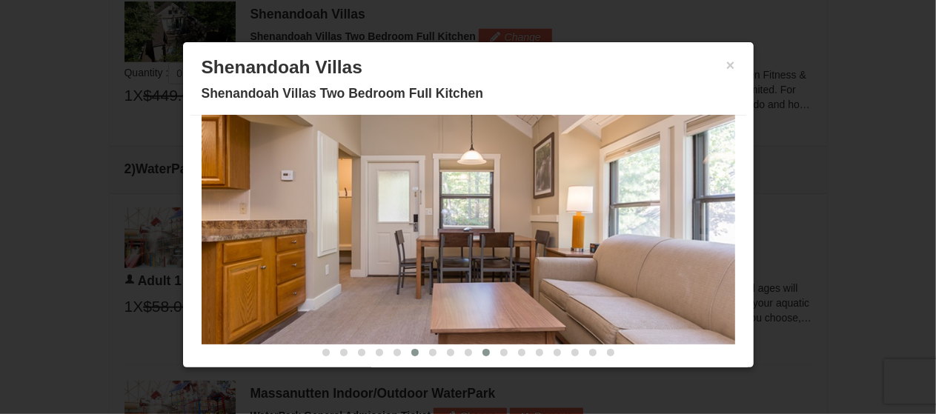
click at [477, 346] on button at bounding box center [486, 352] width 18 height 15
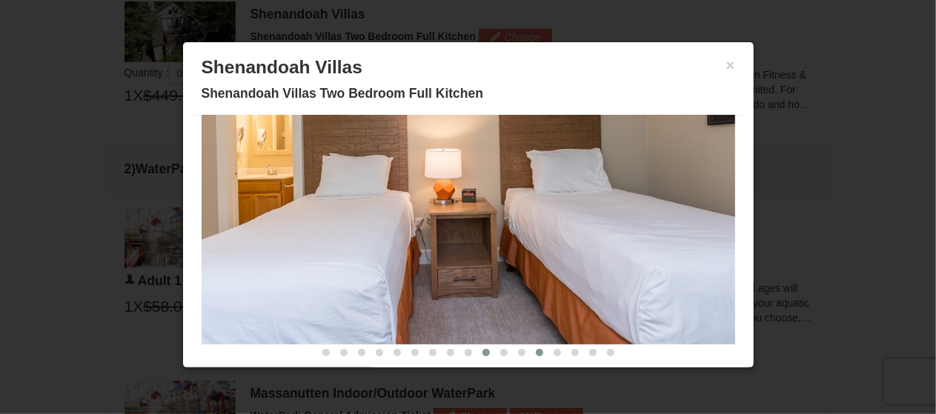
click at [536, 351] on span at bounding box center [539, 352] width 7 height 7
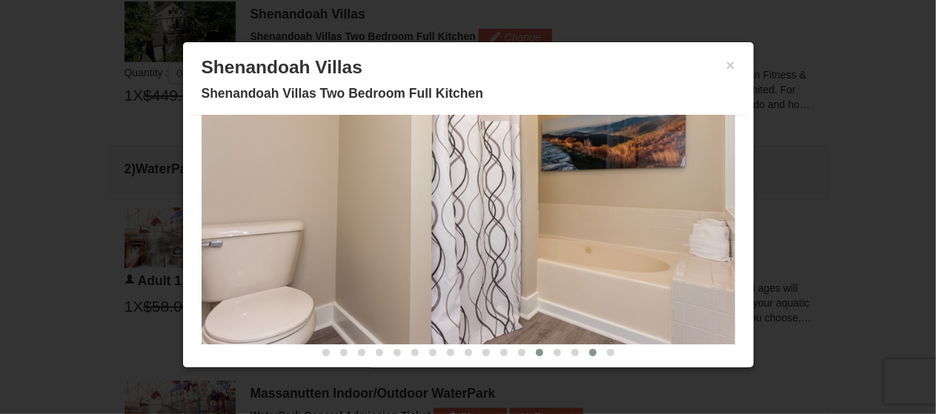
click at [589, 354] on span at bounding box center [592, 352] width 7 height 7
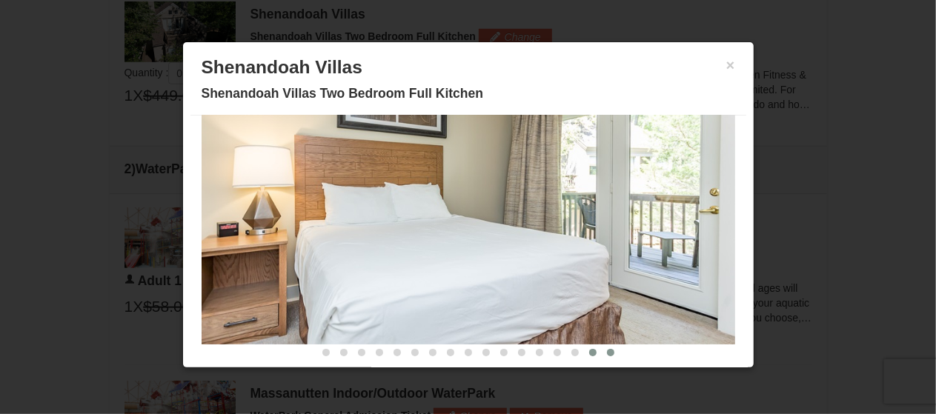
click at [607, 352] on span at bounding box center [610, 352] width 7 height 7
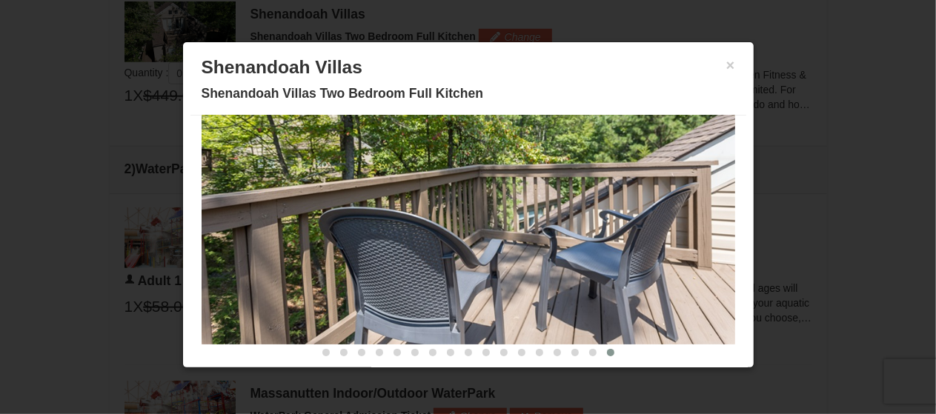
click at [711, 68] on h3 "Shenandoah Villas" at bounding box center [469, 67] width 534 height 22
click at [726, 66] on button "×" at bounding box center [730, 65] width 9 height 15
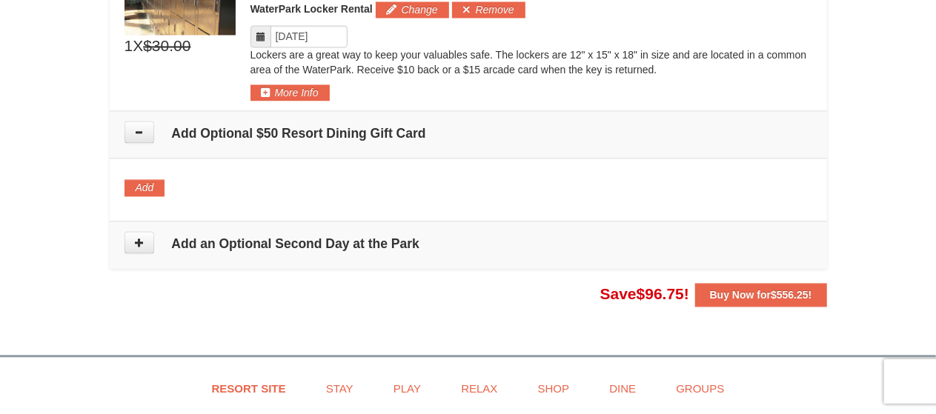
scroll to position [1432, 0]
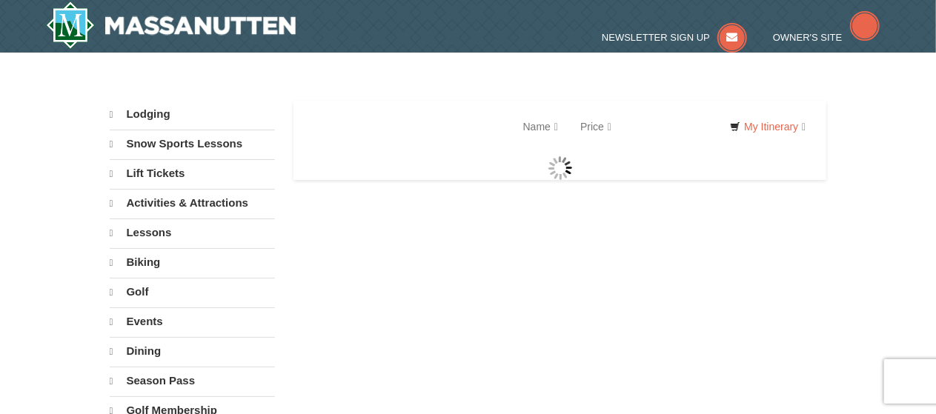
select select "9"
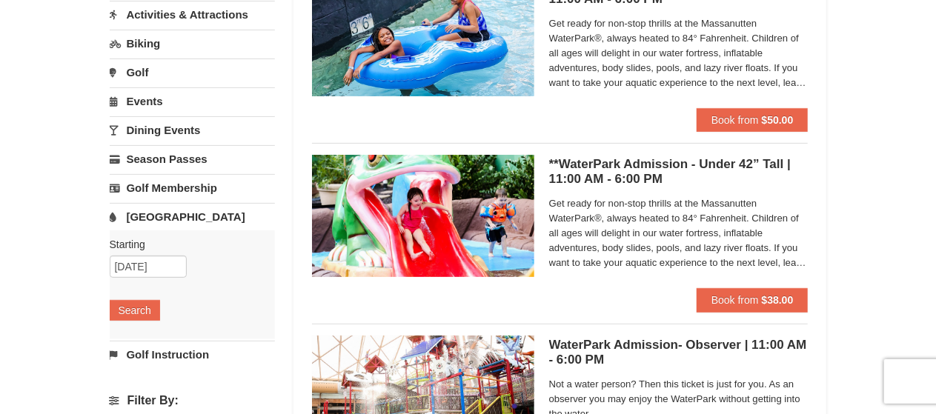
scroll to position [205, 0]
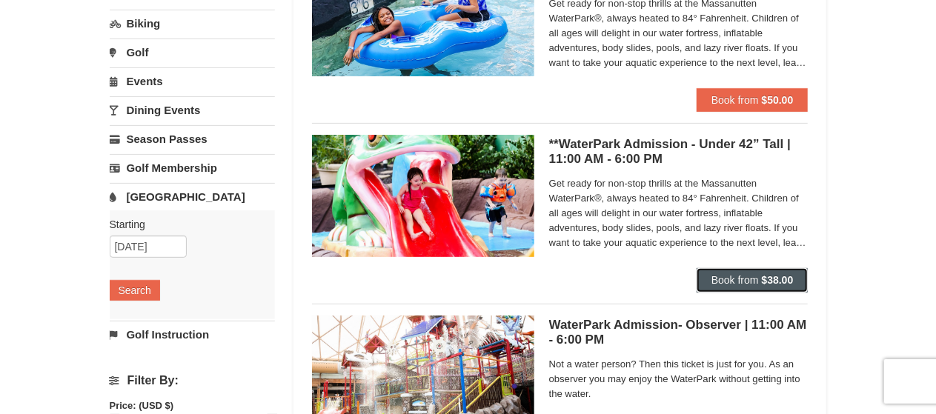
click at [760, 279] on button "Book from $38.00" at bounding box center [753, 280] width 112 height 24
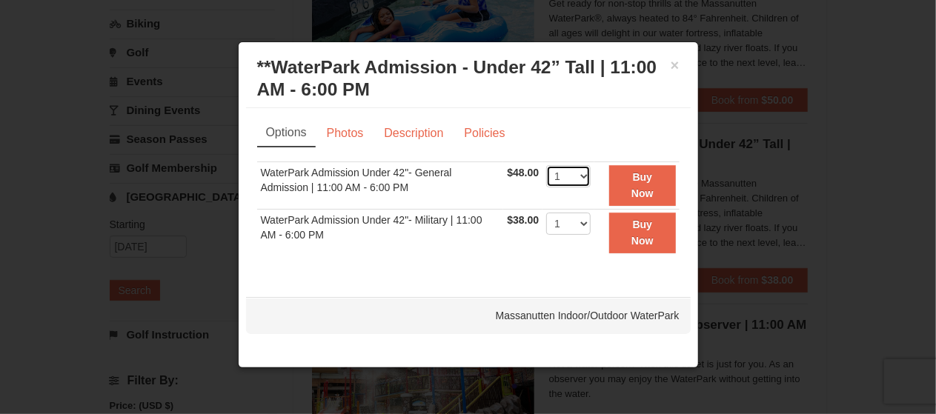
click at [584, 176] on select "1 2 3 4 5 6 7 8 9 10 11 12 13 14 15 16 17 18 19 20 21 22" at bounding box center [568, 176] width 44 height 22
select select "2"
click at [546, 165] on select "1 2 3 4 5 6 7 8 9 10 11 12 13 14 15 16 17 18 19 20 21 22" at bounding box center [568, 176] width 44 height 22
click at [541, 272] on div "Options Photos Description Policies Sorry, no matches found. Please remove some…" at bounding box center [468, 195] width 445 height 174
click at [668, 68] on h3 "**WaterPark Admission - Under 42” Tall | 11:00 AM - 6:00 PM Massanutten Indoor/…" at bounding box center [468, 78] width 422 height 44
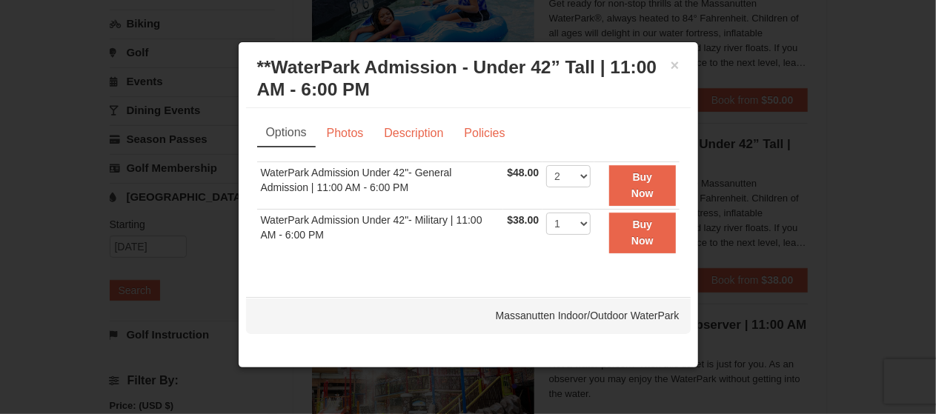
click at [684, 57] on div "× **WaterPark Admission - Under 42” Tall | 11:00 AM - 6:00 PM Massanutten Indoo…" at bounding box center [468, 79] width 445 height 59
click at [674, 67] on button "×" at bounding box center [675, 65] width 9 height 15
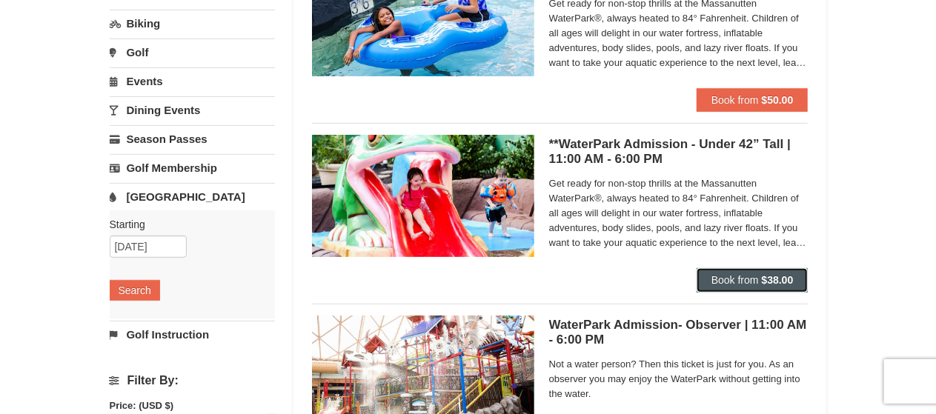
click at [768, 285] on strong "$38.00" at bounding box center [778, 280] width 32 height 12
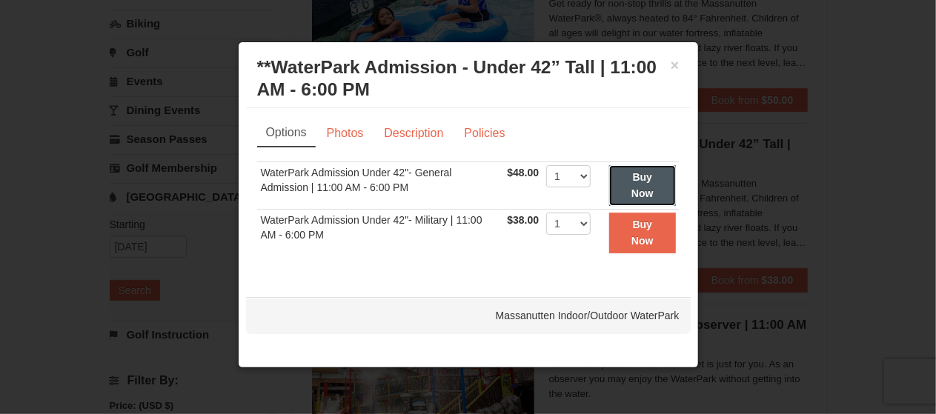
click at [640, 183] on button "Buy Now" at bounding box center [642, 185] width 66 height 41
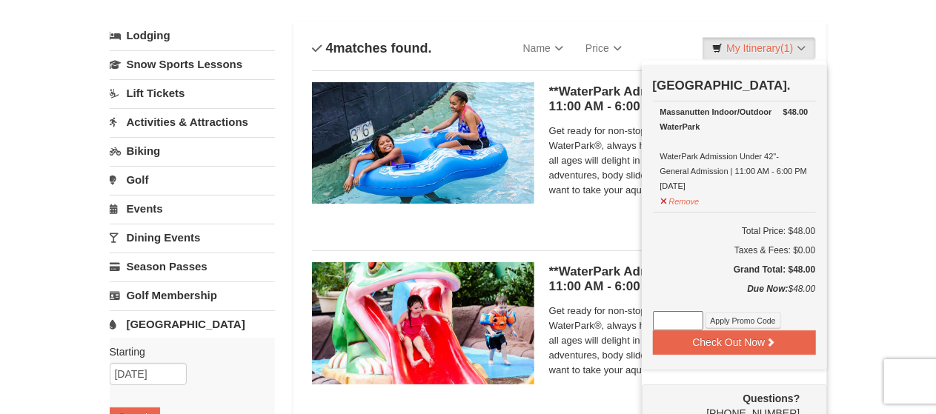
scroll to position [98, 0]
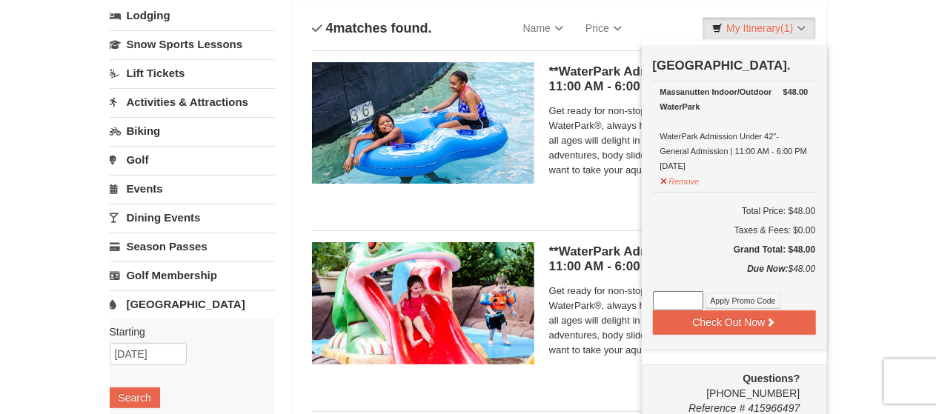
click at [916, 131] on div "× Categories List Filter My Itinerary (1) Check Out Now Water Park Pass. $48.00…" at bounding box center [468, 383] width 936 height 859
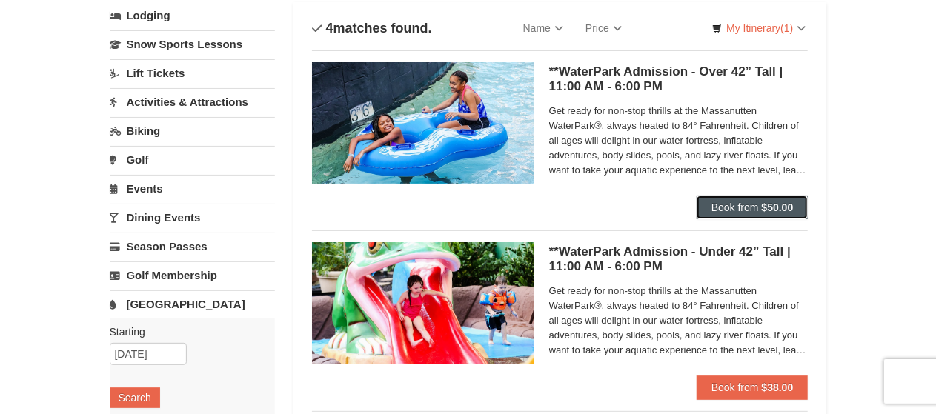
click at [762, 203] on strong "$50.00" at bounding box center [778, 208] width 32 height 12
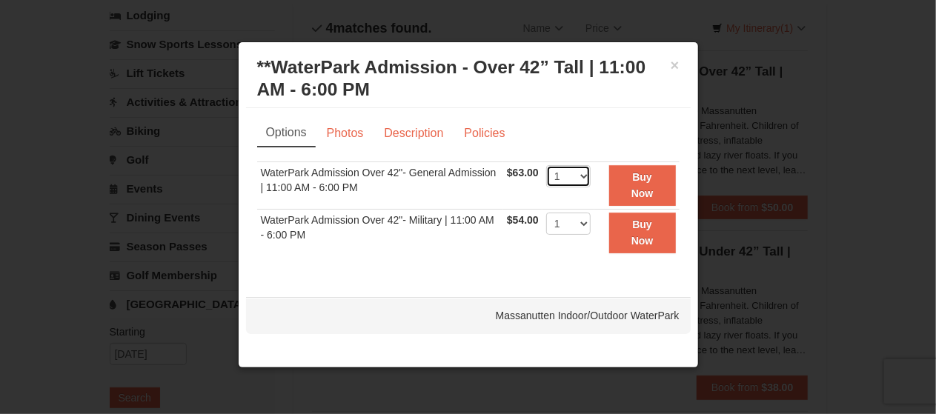
click at [580, 176] on select "1 2 3 4 5 6 7 8 9 10 11 12 13 14 15 16 17 18 19 20 21 22" at bounding box center [568, 176] width 44 height 22
select select "2"
click at [546, 165] on select "1 2 3 4 5 6 7 8 9 10 11 12 13 14 15 16 17 18 19 20 21 22" at bounding box center [568, 176] width 44 height 22
click at [655, 176] on button "Buy Now" at bounding box center [642, 185] width 67 height 41
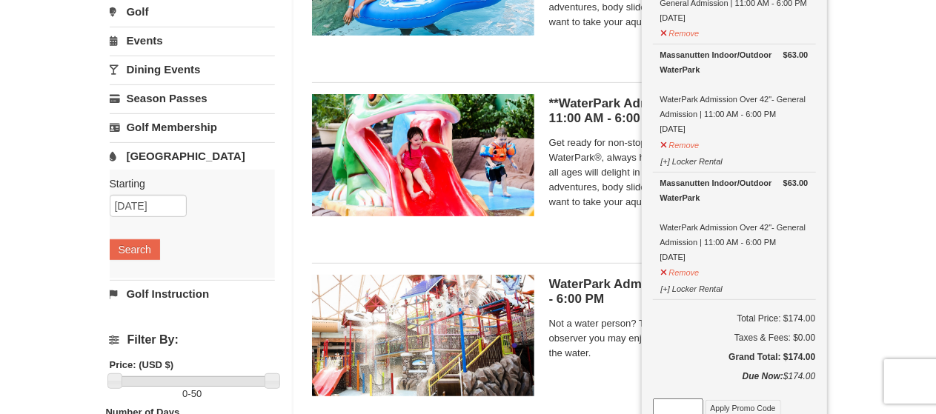
scroll to position [250, 0]
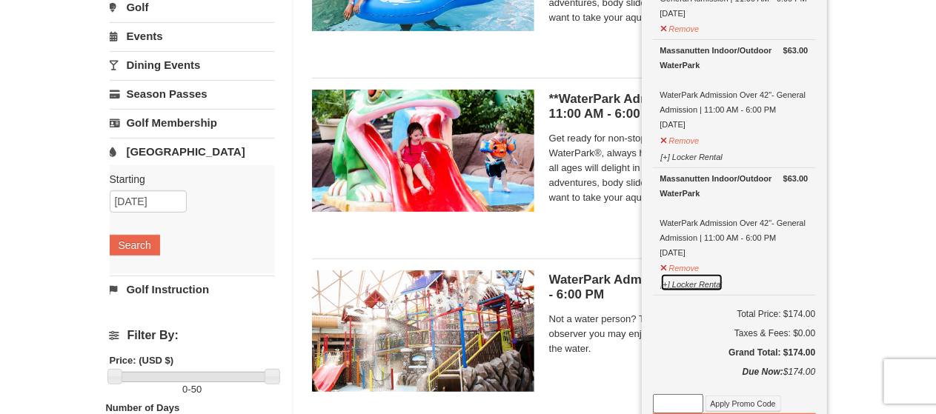
click at [698, 276] on button "[+] Locker Rental" at bounding box center [691, 282] width 63 height 19
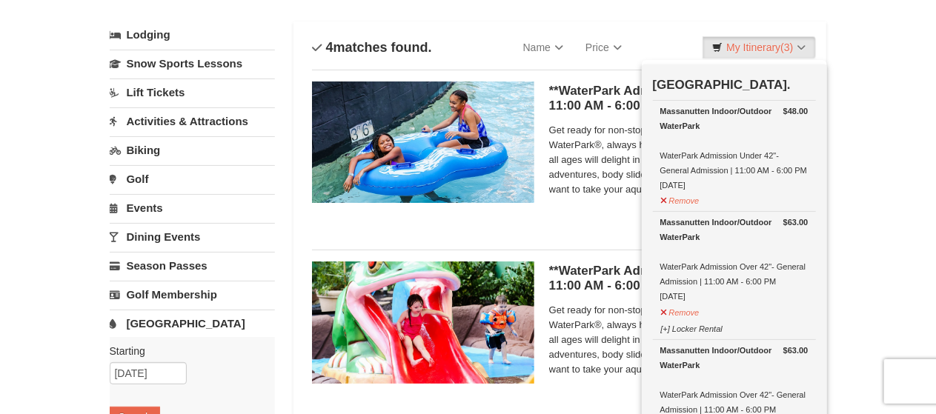
scroll to position [58, 0]
